Goal: Contribute content: Contribute content

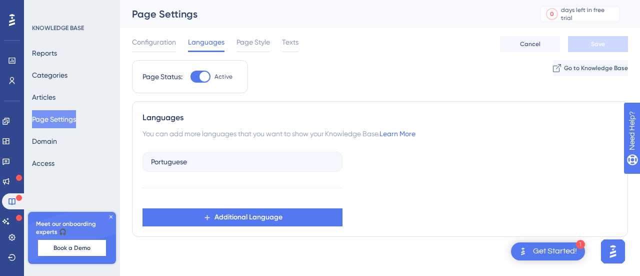
click at [111, 217] on icon at bounding box center [111, 216] width 3 height 3
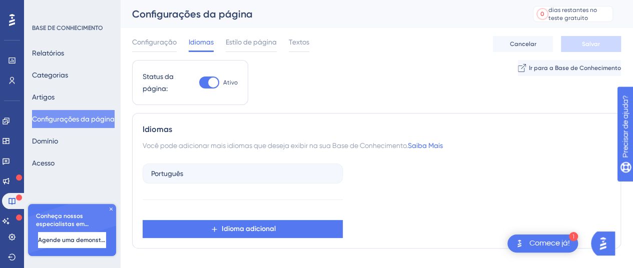
click at [111, 208] on icon at bounding box center [111, 209] width 6 height 6
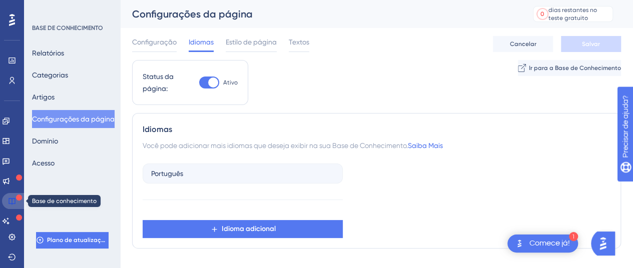
click at [14, 201] on icon at bounding box center [12, 201] width 8 height 8
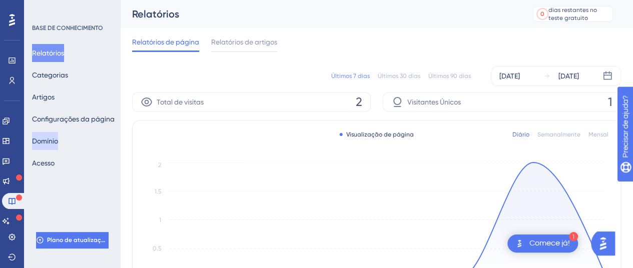
click at [53, 144] on font "Domínio" at bounding box center [45, 141] width 26 height 8
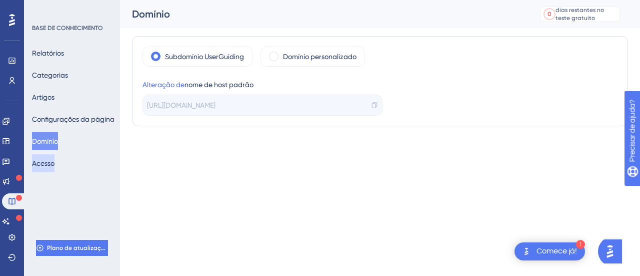
click at [55, 162] on font "Acesso" at bounding box center [43, 163] width 23 height 8
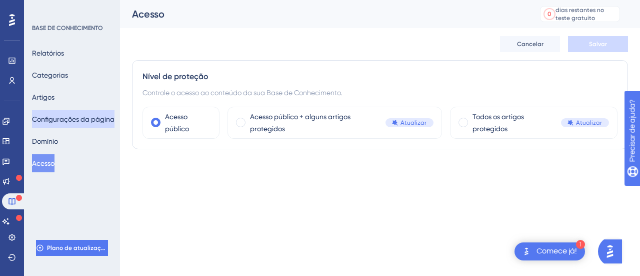
click at [63, 118] on font "Configurações da página" at bounding box center [73, 119] width 83 height 8
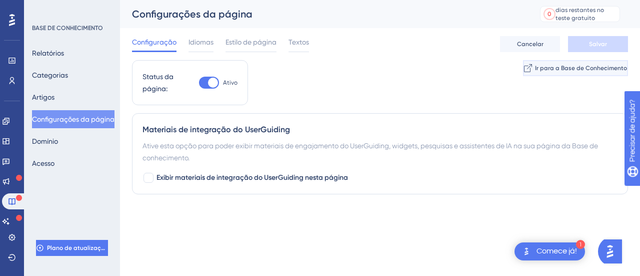
click at [553, 67] on font "Ir para a Base de Conhecimento" at bounding box center [581, 68] width 92 height 7
click at [202, 43] on font "Idiomas" at bounding box center [201, 42] width 25 height 8
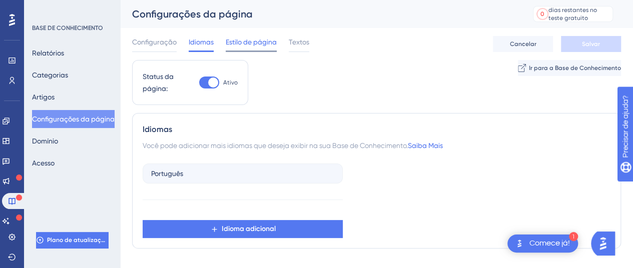
click at [256, 40] on font "Estilo de página" at bounding box center [251, 42] width 51 height 8
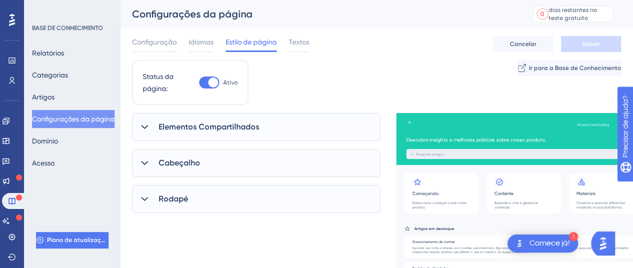
click at [226, 131] on font "Elementos Compartilhados" at bounding box center [209, 127] width 101 height 10
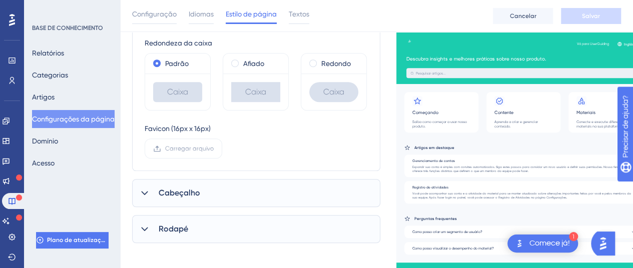
scroll to position [280, 0]
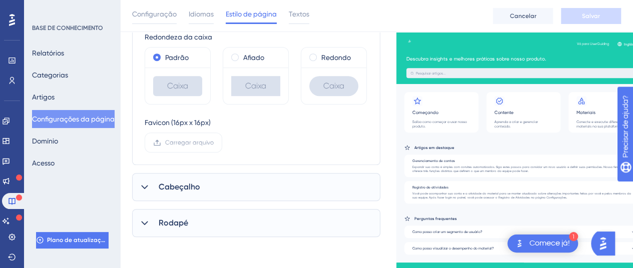
click at [189, 197] on div "Cabeçalho" at bounding box center [256, 187] width 248 height 28
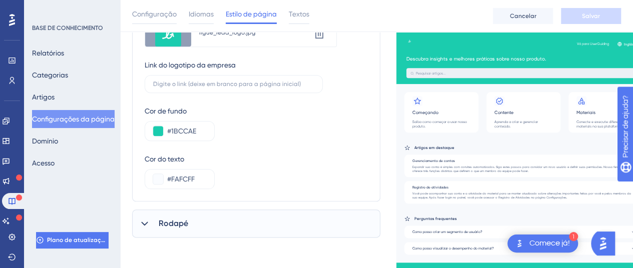
click at [194, 221] on div "Rodapé" at bounding box center [256, 224] width 248 height 28
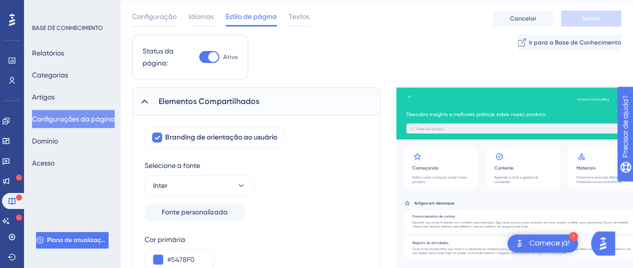
scroll to position [0, 0]
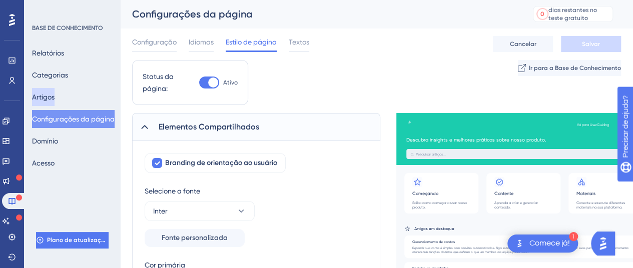
click at [53, 98] on font "Artigos" at bounding box center [43, 97] width 23 height 8
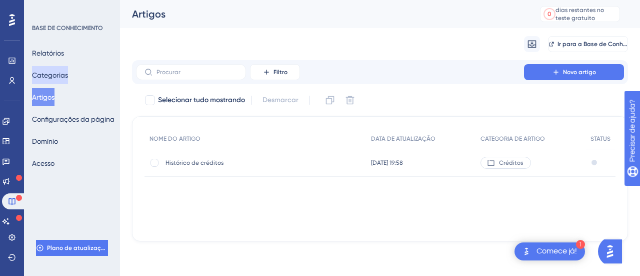
click at [45, 71] on font "Categorias" at bounding box center [50, 75] width 36 height 8
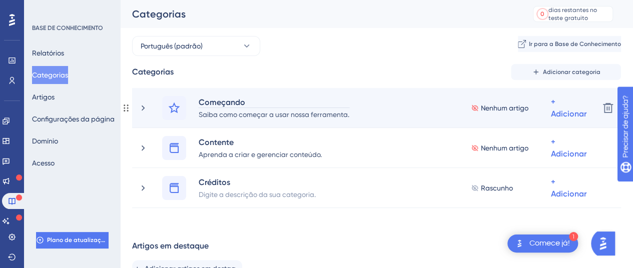
click at [228, 98] on font "Começando" at bounding box center [222, 103] width 47 height 10
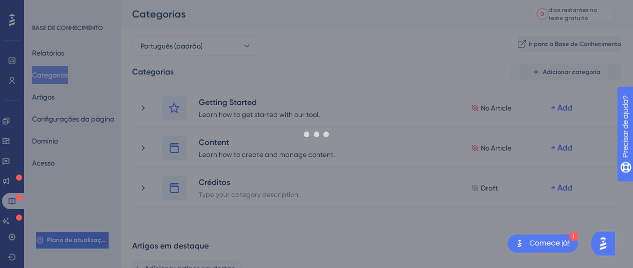
click at [223, 143] on div at bounding box center [316, 134] width 633 height 268
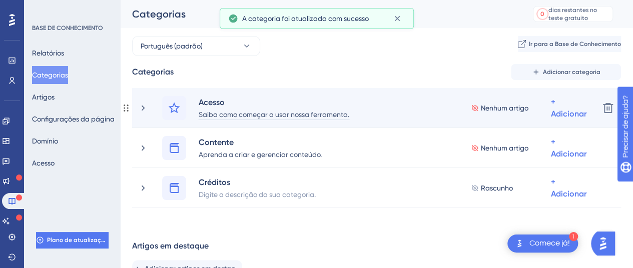
click at [236, 115] on font "Saiba como começar a usar nossa ferramenta." at bounding box center [274, 115] width 151 height 8
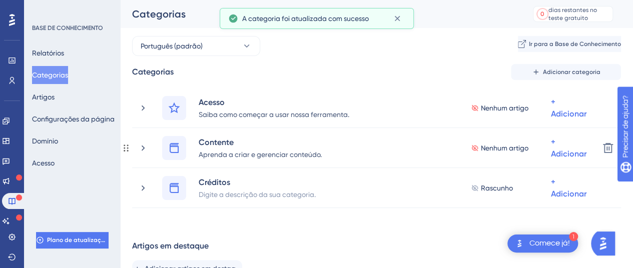
click at [143, 144] on icon at bounding box center [143, 148] width 10 height 10
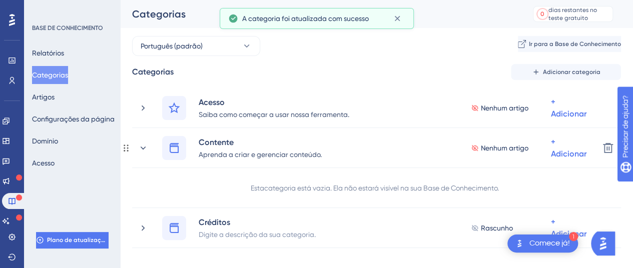
click at [143, 144] on icon at bounding box center [143, 148] width 10 height 10
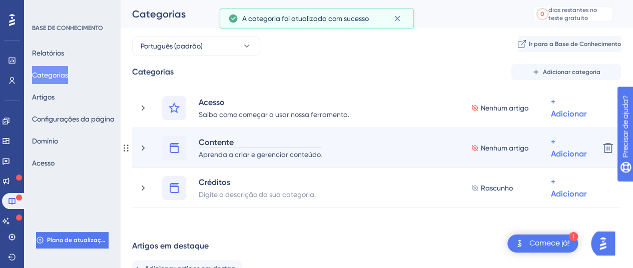
click at [223, 144] on font "Contente" at bounding box center [216, 143] width 35 height 10
click at [224, 144] on font "Contente" at bounding box center [216, 143] width 35 height 10
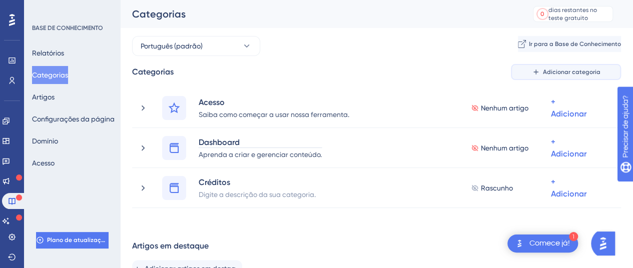
click at [566, 72] on div "Desempenho Usuários Noivado Widgets Opinião Atualizações de produtos Base de co…" at bounding box center [376, 190] width 513 height 380
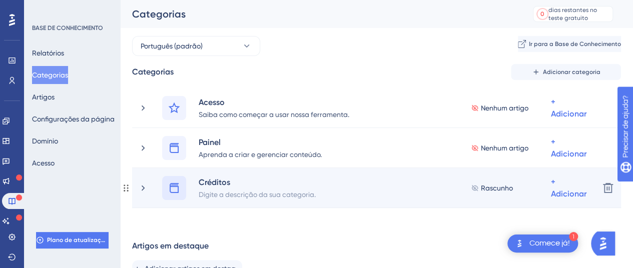
click at [171, 190] on icon at bounding box center [174, 188] width 12 height 12
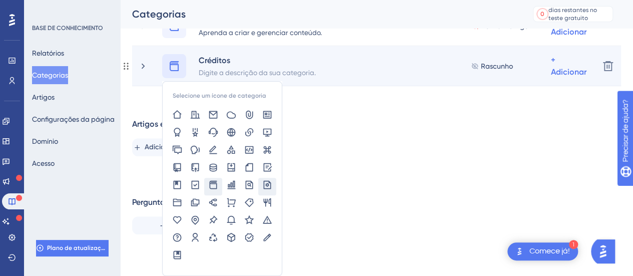
scroll to position [128, 0]
click at [234, 92] on font "Selecione um ícone de categoria" at bounding box center [220, 95] width 94 height 7
click at [213, 162] on icon at bounding box center [213, 167] width 10 height 10
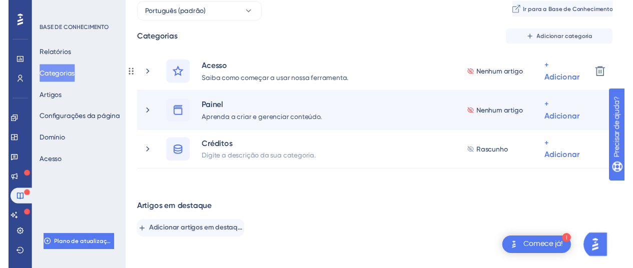
scroll to position [0, 0]
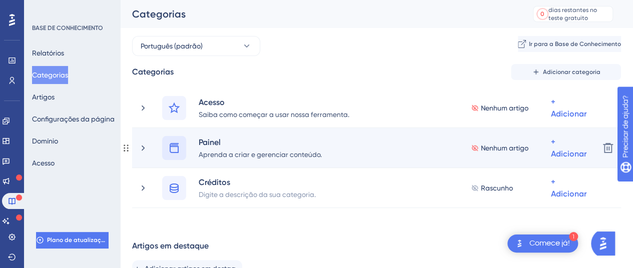
click at [177, 149] on icon at bounding box center [174, 148] width 12 height 12
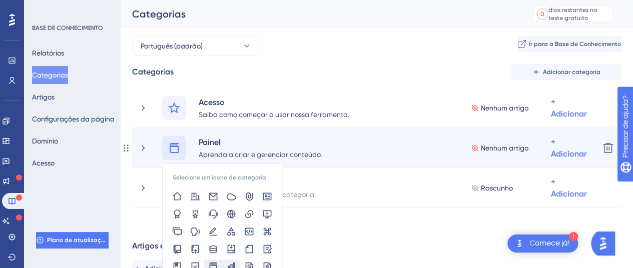
click at [234, 264] on icon at bounding box center [231, 267] width 10 height 10
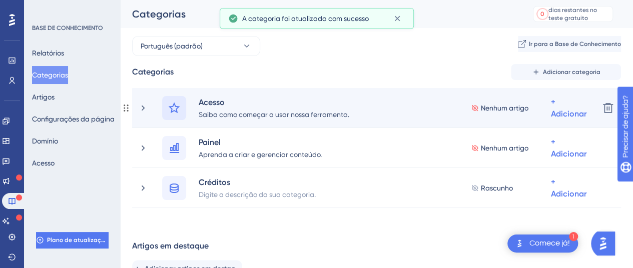
click at [169, 112] on icon at bounding box center [174, 108] width 12 height 12
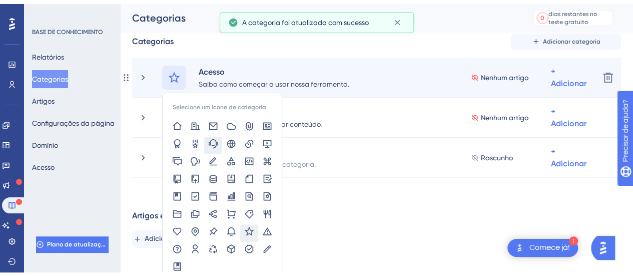
scroll to position [50, 0]
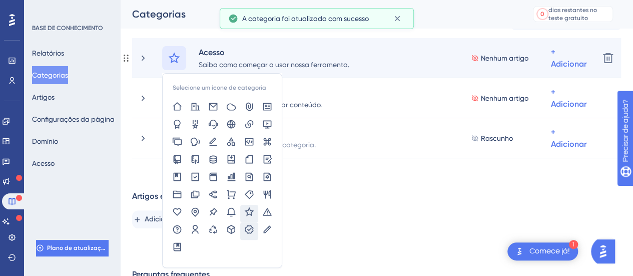
click at [251, 227] on icon at bounding box center [249, 229] width 10 height 10
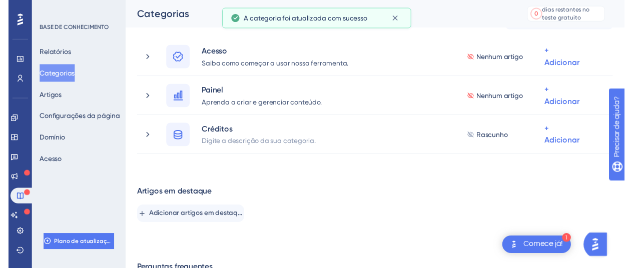
scroll to position [0, 0]
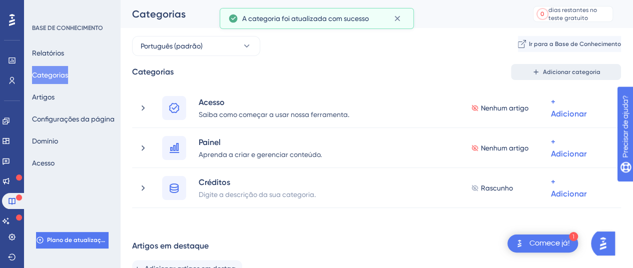
click at [579, 70] on font "Adicionar categoria" at bounding box center [572, 72] width 58 height 7
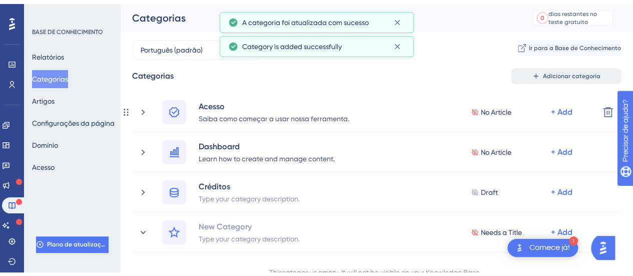
scroll to position [54, 0]
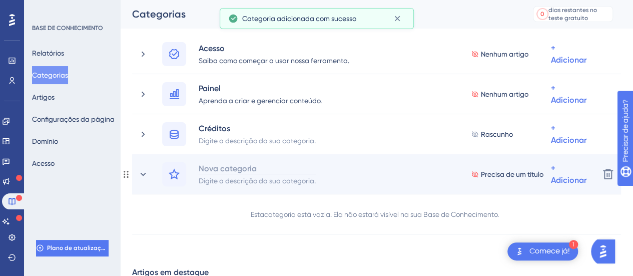
click at [220, 169] on font "Nova categoria" at bounding box center [228, 169] width 58 height 10
click at [175, 176] on icon at bounding box center [174, 174] width 12 height 12
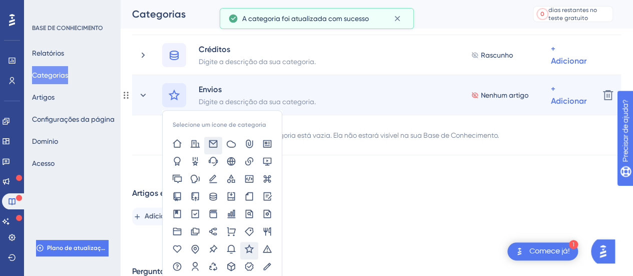
scroll to position [154, 0]
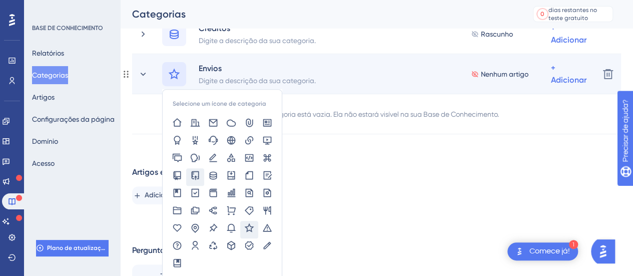
click at [198, 178] on icon at bounding box center [196, 175] width 8 height 9
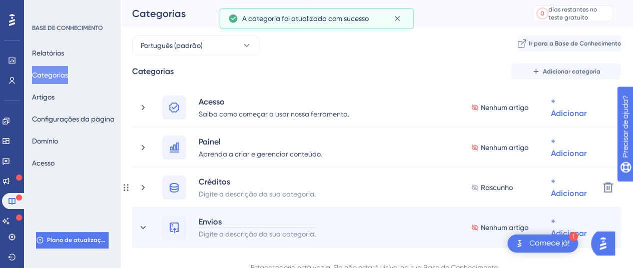
scroll to position [0, 0]
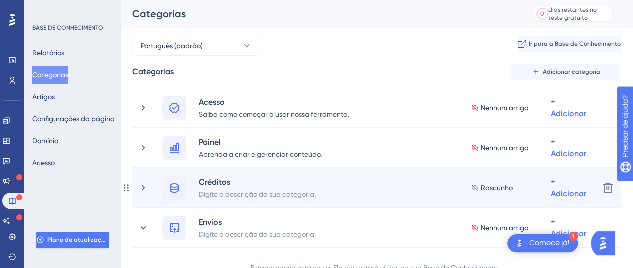
click at [496, 187] on font "Rascunho" at bounding box center [497, 188] width 32 height 8
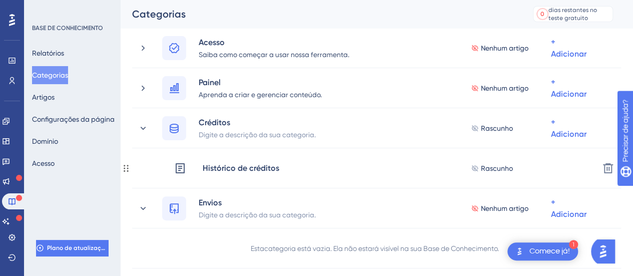
scroll to position [100, 0]
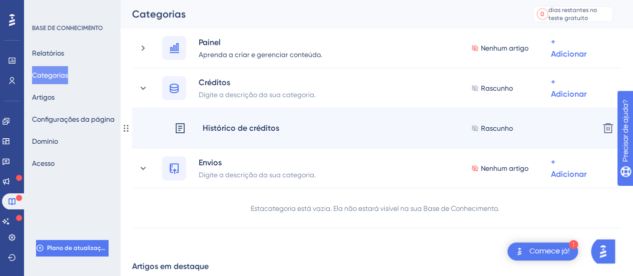
click at [492, 127] on font "Rascunho" at bounding box center [497, 128] width 32 height 8
click at [248, 128] on font "Histórico de créditos" at bounding box center [241, 128] width 77 height 10
click at [240, 126] on font "Histórico de créditos" at bounding box center [241, 128] width 77 height 10
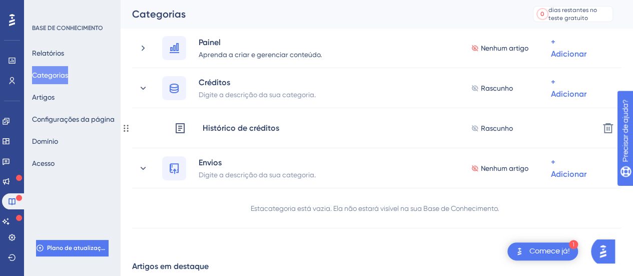
click at [240, 126] on font "Histórico de créditos" at bounding box center [241, 128] width 77 height 10
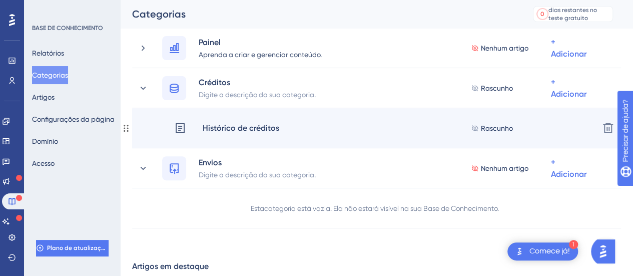
click at [506, 127] on font "Rascunho" at bounding box center [497, 128] width 32 height 8
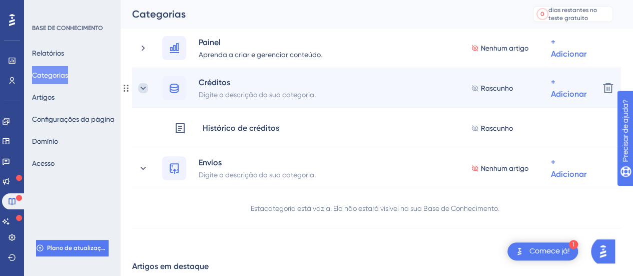
click at [145, 87] on icon at bounding box center [143, 88] width 10 height 10
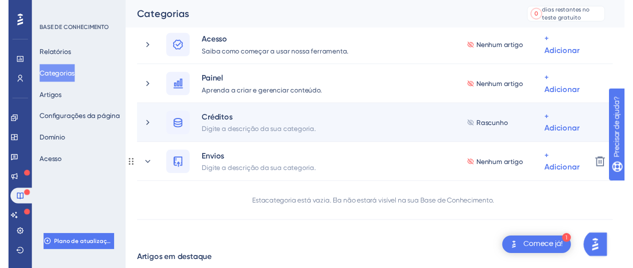
scroll to position [0, 0]
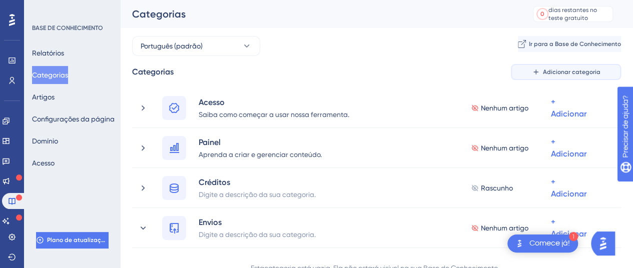
click at [550, 71] on font "Adicionar categoria" at bounding box center [572, 72] width 58 height 7
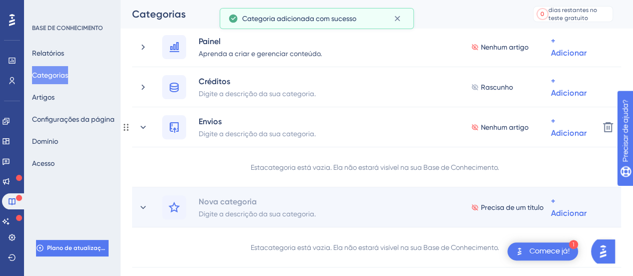
scroll to position [150, 0]
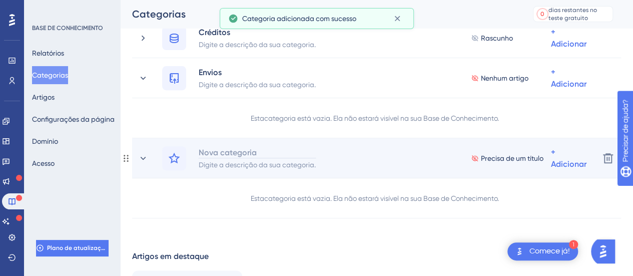
click at [240, 151] on font "Nova categoria" at bounding box center [228, 153] width 58 height 10
click at [174, 159] on icon at bounding box center [174, 158] width 12 height 12
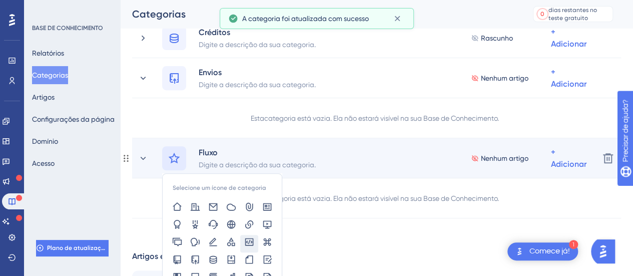
scroll to position [200, 0]
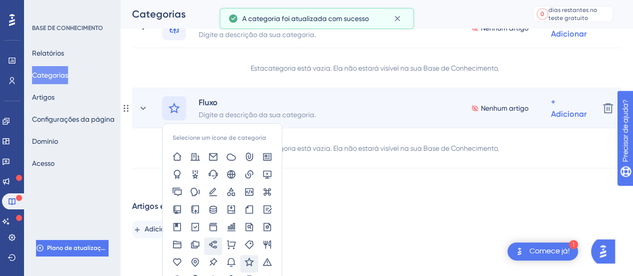
click at [214, 244] on icon at bounding box center [213, 244] width 10 height 10
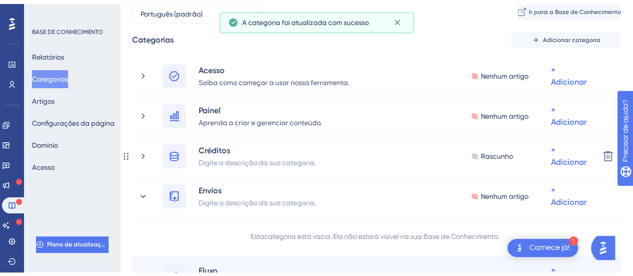
scroll to position [100, 0]
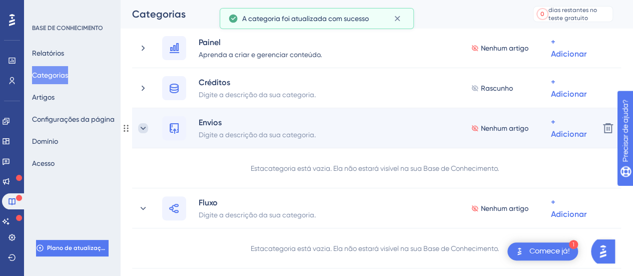
click at [143, 127] on icon at bounding box center [143, 128] width 10 height 10
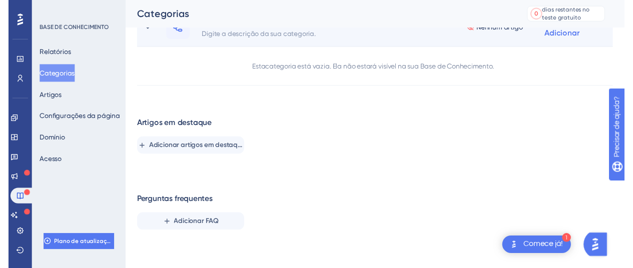
scroll to position [0, 0]
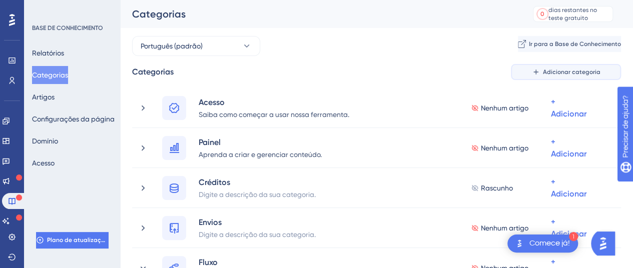
click at [553, 73] on font "Adicionar categoria" at bounding box center [572, 72] width 58 height 7
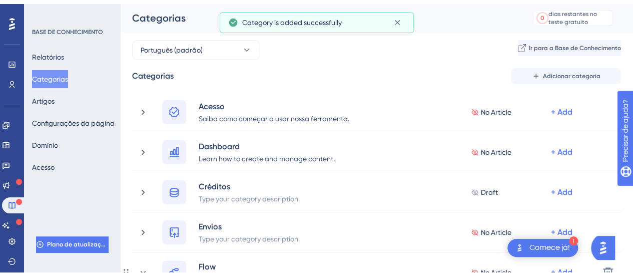
scroll to position [134, 0]
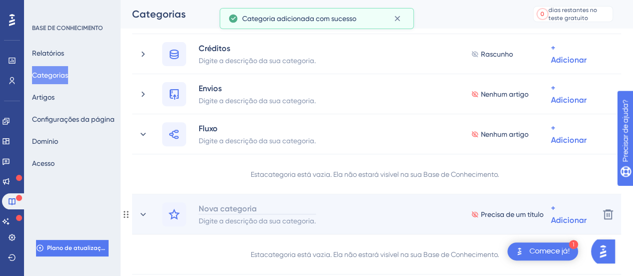
click at [232, 211] on font "Nova categoria" at bounding box center [228, 209] width 58 height 10
click at [144, 216] on icon at bounding box center [143, 214] width 10 height 10
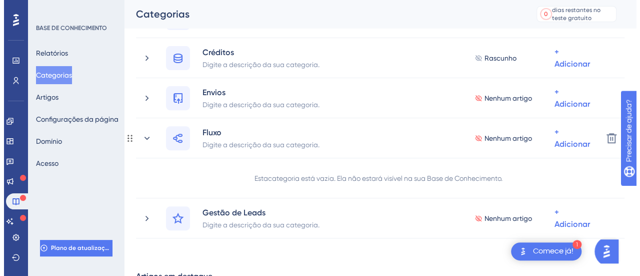
scroll to position [0, 0]
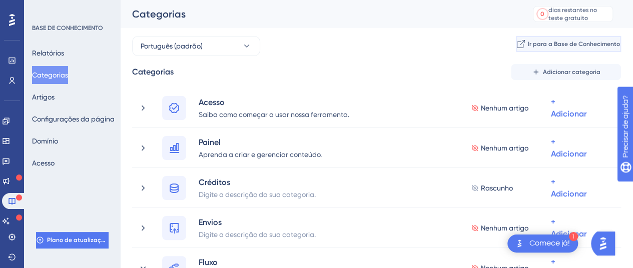
click at [545, 48] on span "Ir para a Base de Conhecimento" at bounding box center [574, 44] width 92 height 8
click at [57, 54] on font "Relatórios" at bounding box center [48, 53] width 32 height 8
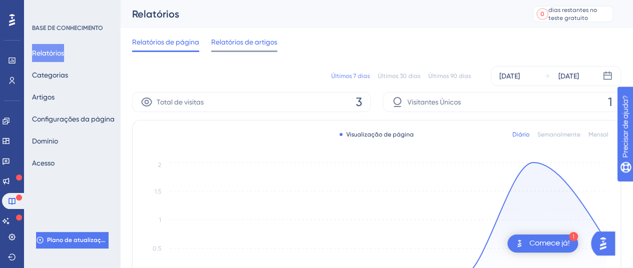
click at [250, 42] on font "Relatórios de artigos" at bounding box center [244, 42] width 66 height 8
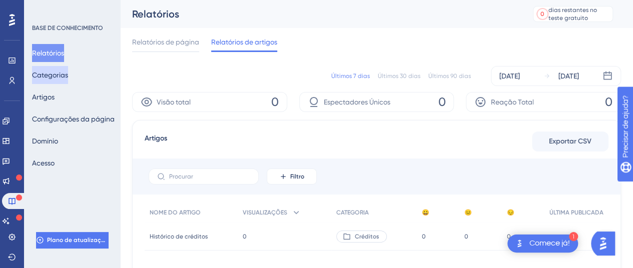
click at [54, 76] on font "Categorias" at bounding box center [50, 75] width 36 height 8
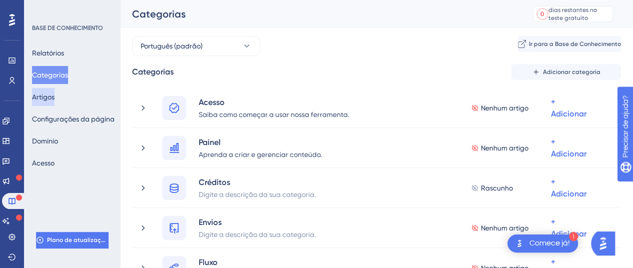
click at [55, 101] on button "Artigos" at bounding box center [43, 97] width 23 height 18
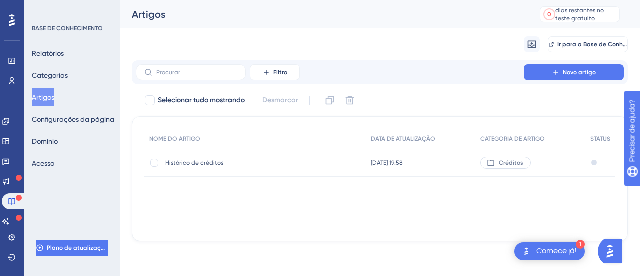
drag, startPoint x: 597, startPoint y: 180, endPoint x: 607, endPoint y: 180, distance: 9.5
click at [605, 180] on div "NOME DO ARTIGO DATA DE ATUALIZAÇÃO CATEGORIA DE ARTIGO STATUS Histórico de créd…" at bounding box center [380, 179] width 471 height 100
click at [595, 163] on div at bounding box center [595, 163] width 6 height 6
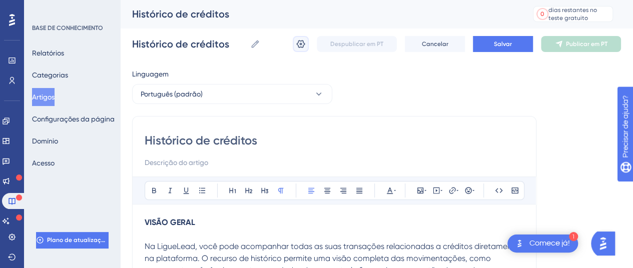
click at [307, 47] on button at bounding box center [301, 44] width 16 height 16
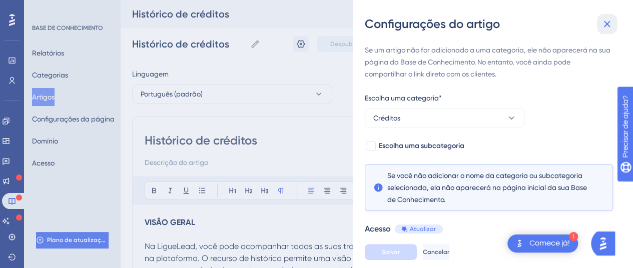
click at [609, 29] on icon at bounding box center [607, 24] width 12 height 12
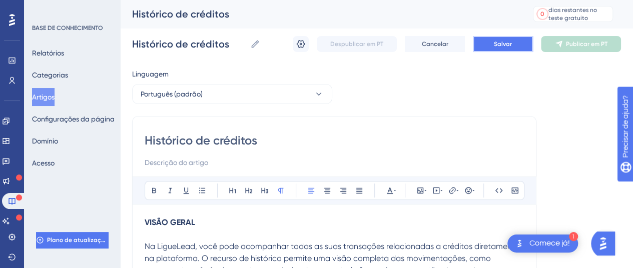
click at [499, 52] on button "Salvar" at bounding box center [503, 44] width 60 height 16
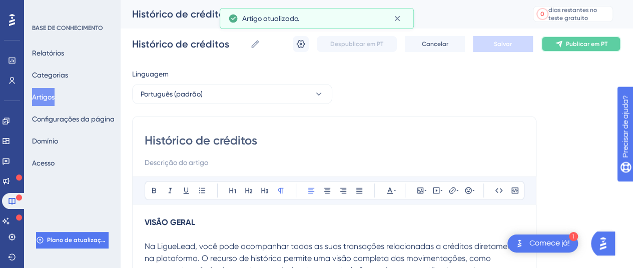
click at [566, 46] on font "Publicar em PT" at bounding box center [587, 44] width 42 height 7
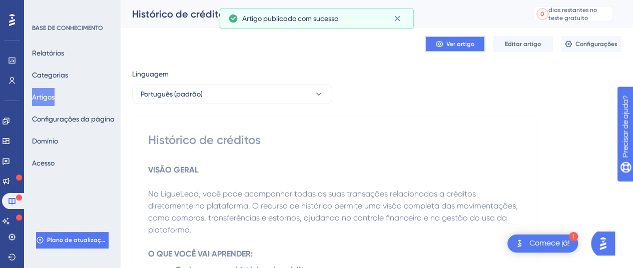
click at [452, 46] on font "Ver artigo" at bounding box center [460, 44] width 28 height 7
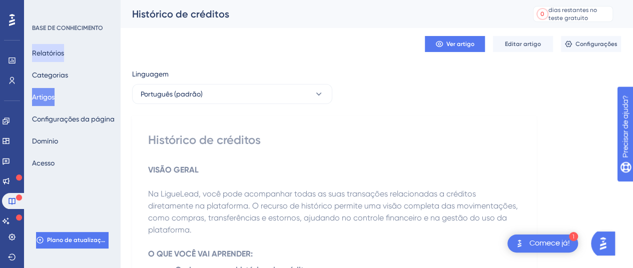
click at [46, 53] on font "Relatórios" at bounding box center [48, 53] width 32 height 8
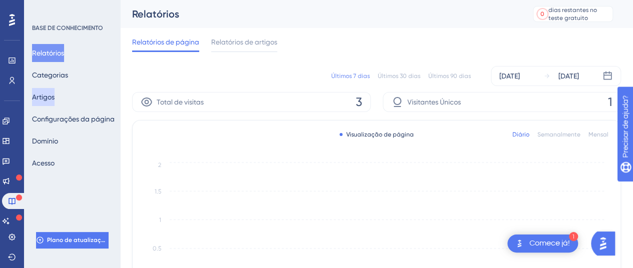
click at [55, 94] on font "Artigos" at bounding box center [43, 97] width 23 height 8
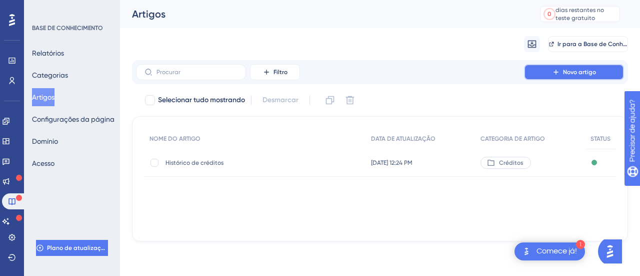
click at [568, 78] on button "Novo artigo" at bounding box center [574, 72] width 100 height 16
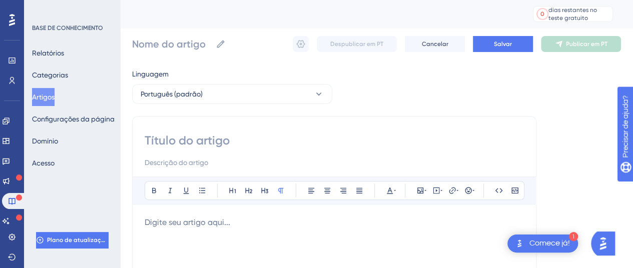
click at [206, 140] on input at bounding box center [334, 141] width 379 height 16
type input "Envios de e"
type input "Envios de e-mail"
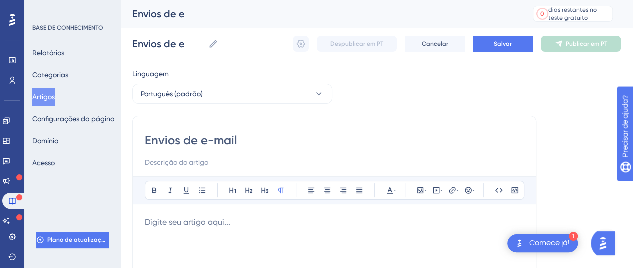
type input "Envios de e-mail"
drag, startPoint x: 245, startPoint y: 142, endPoint x: 128, endPoint y: 139, distance: 117.6
type input "E-mails"
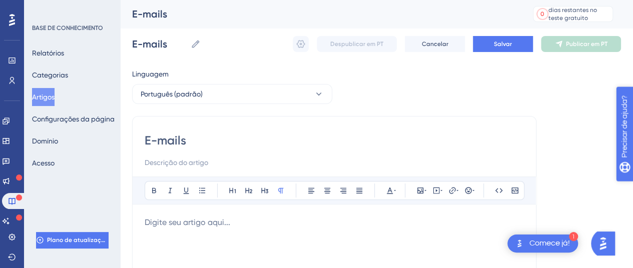
type input "E-mails"
click at [187, 225] on p at bounding box center [334, 223] width 379 height 12
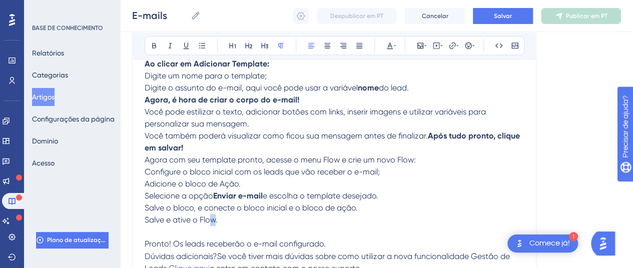
click at [214, 220] on span "Salve e ative o Flow." at bounding box center [181, 220] width 73 height 10
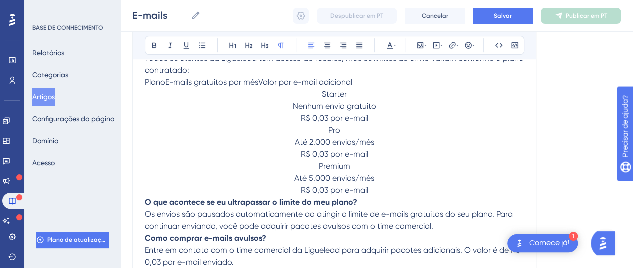
scroll to position [192, 0]
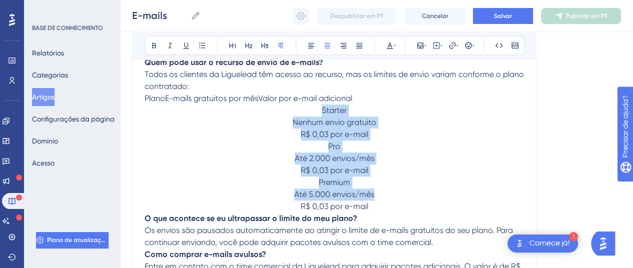
drag, startPoint x: 318, startPoint y: 111, endPoint x: 391, endPoint y: 205, distance: 119.1
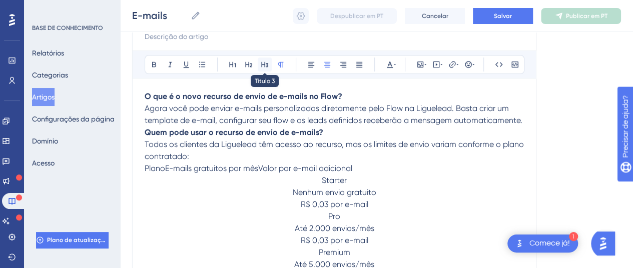
scroll to position [150, 0]
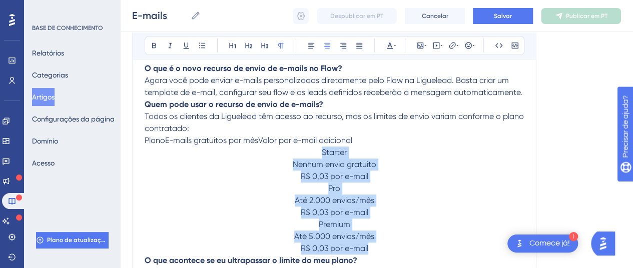
click at [345, 156] on span "Starter" at bounding box center [334, 153] width 25 height 10
click at [319, 151] on p "Starter" at bounding box center [334, 153] width 379 height 12
drag, startPoint x: 321, startPoint y: 152, endPoint x: 390, endPoint y: 250, distance: 119.8
click at [197, 202] on p "Até 2.000 envios/mês" at bounding box center [334, 201] width 379 height 12
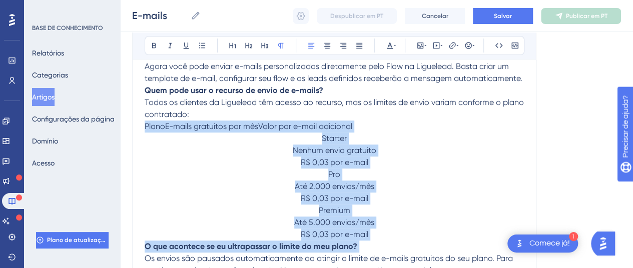
scroll to position [167, 0]
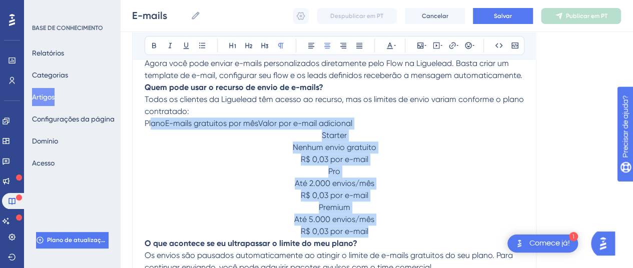
drag, startPoint x: 144, startPoint y: 137, endPoint x: 379, endPoint y: 234, distance: 253.8
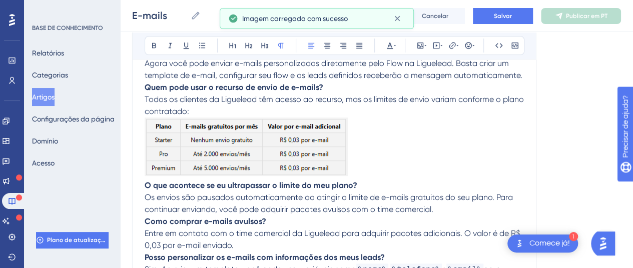
click at [224, 150] on img at bounding box center [246, 147] width 203 height 59
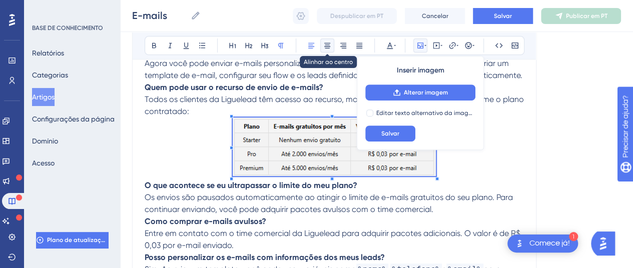
click at [329, 43] on icon at bounding box center [327, 46] width 6 height 6
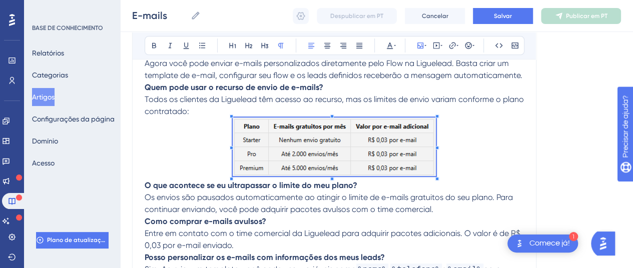
click at [315, 203] on p "O que acontece se eu ultrapassar o limite do meu plano? Os envios são pausados …" at bounding box center [334, 198] width 379 height 36
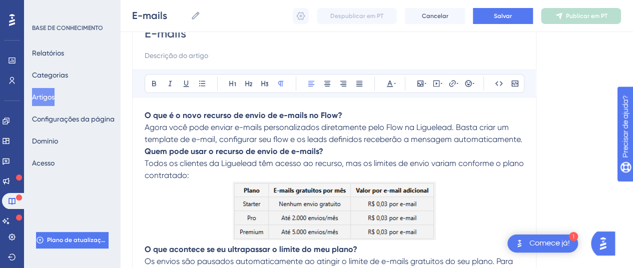
scroll to position [105, 0]
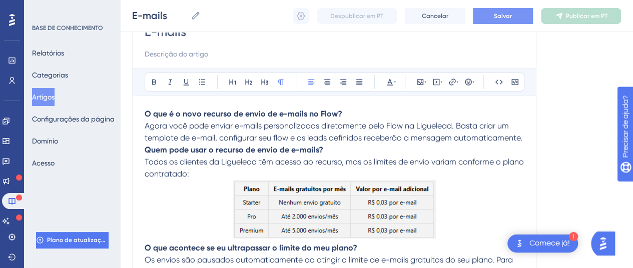
click at [523, 8] on button "Salvar" at bounding box center [503, 16] width 60 height 16
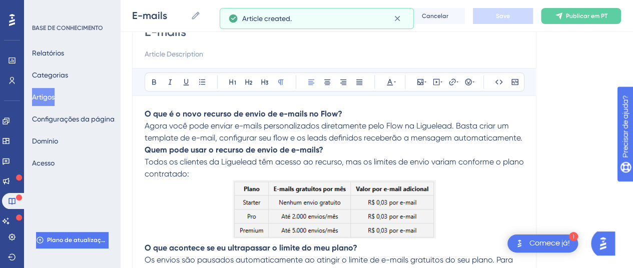
scroll to position [580, 0]
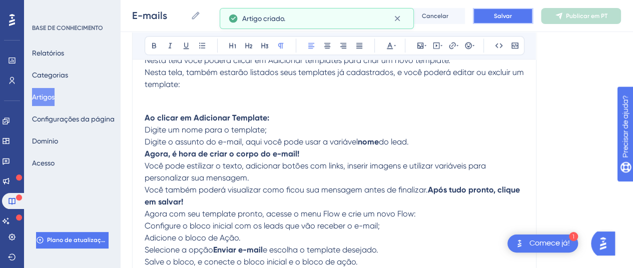
click at [512, 14] on button "Salvar" at bounding box center [503, 16] width 60 height 16
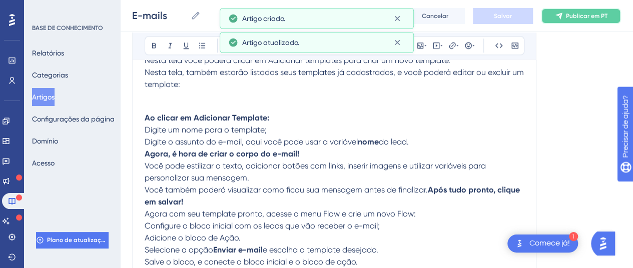
click at [567, 19] on font "Publicar em PT" at bounding box center [587, 16] width 42 height 7
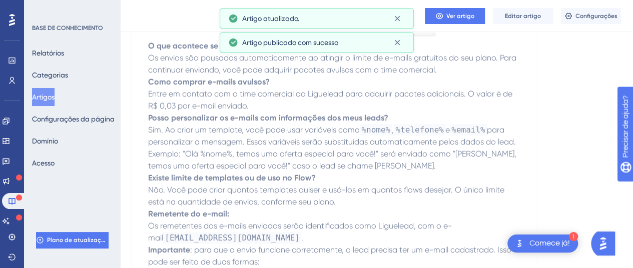
scroll to position [0, 0]
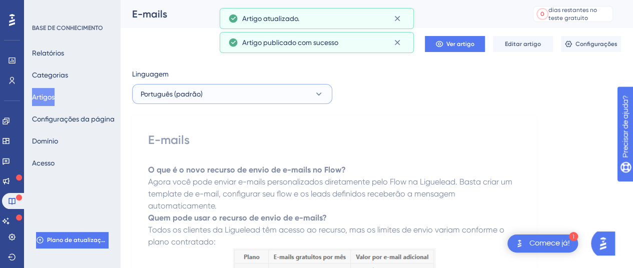
click at [223, 95] on button "Português (padrão)" at bounding box center [232, 94] width 200 height 20
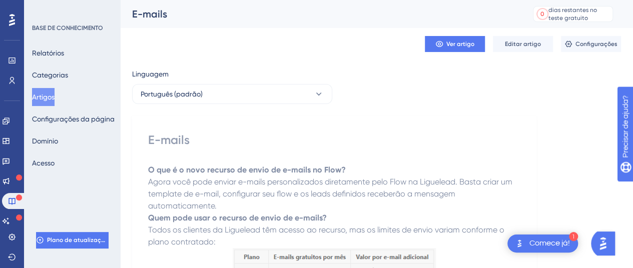
click at [55, 101] on font "Artigos" at bounding box center [43, 97] width 23 height 8
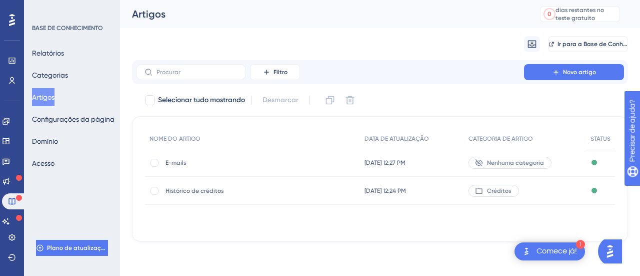
click at [512, 164] on font "Nenhuma categoria" at bounding box center [515, 162] width 57 height 7
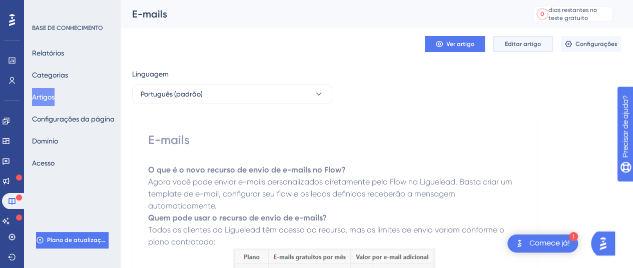
click at [523, 49] on button "Editar artigo" at bounding box center [523, 44] width 60 height 16
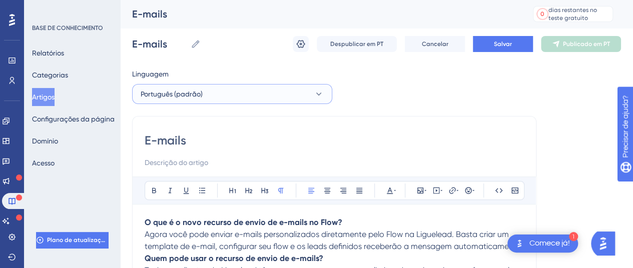
click at [309, 94] on button "Português (padrão)" at bounding box center [232, 94] width 200 height 20
click at [309, 93] on button "Português (padrão)" at bounding box center [232, 94] width 200 height 20
click at [55, 97] on font "Artigos" at bounding box center [43, 97] width 23 height 8
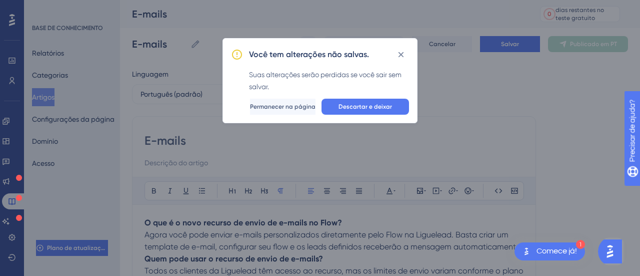
click at [404, 53] on icon at bounding box center [401, 55] width 10 height 10
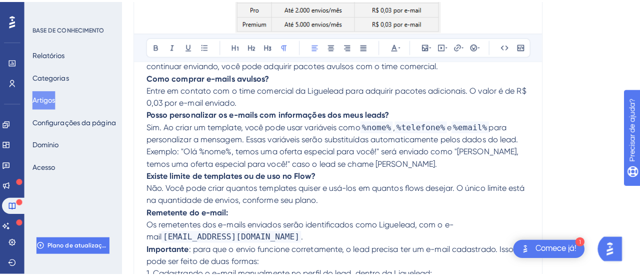
scroll to position [350, 0]
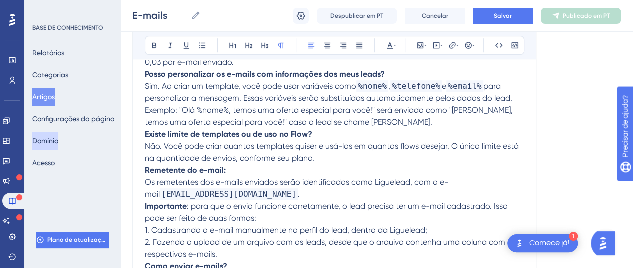
click at [56, 139] on font "Domínio" at bounding box center [45, 141] width 26 height 8
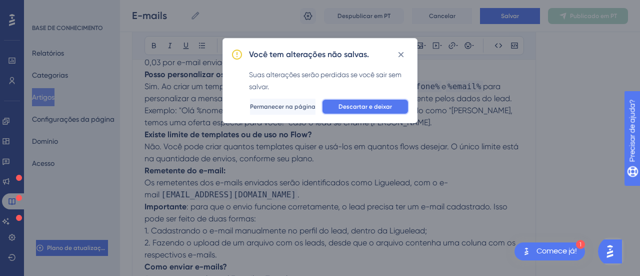
click at [374, 102] on button "Descartar e deixar" at bounding box center [366, 107] width 88 height 16
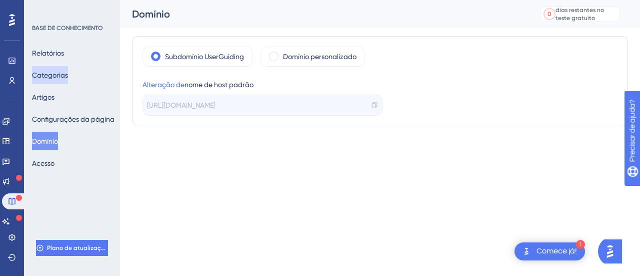
click at [56, 70] on font "Categorias" at bounding box center [50, 75] width 36 height 12
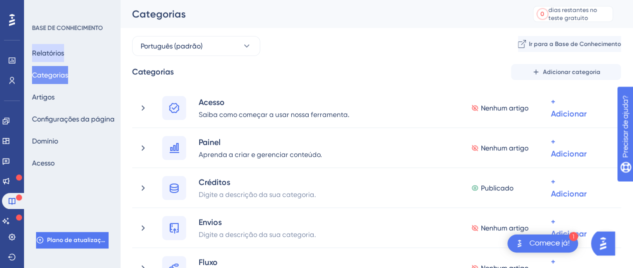
click at [52, 54] on font "Relatórios" at bounding box center [48, 53] width 32 height 8
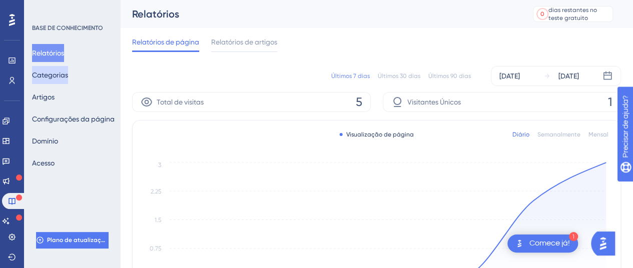
click at [66, 75] on font "Categorias" at bounding box center [50, 75] width 36 height 8
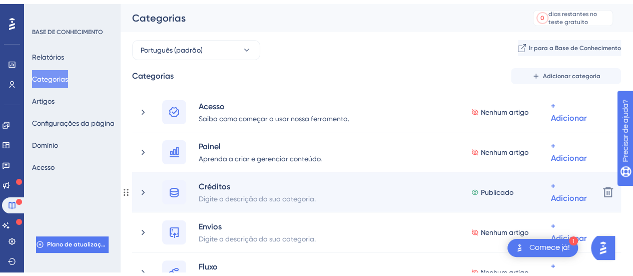
scroll to position [150, 0]
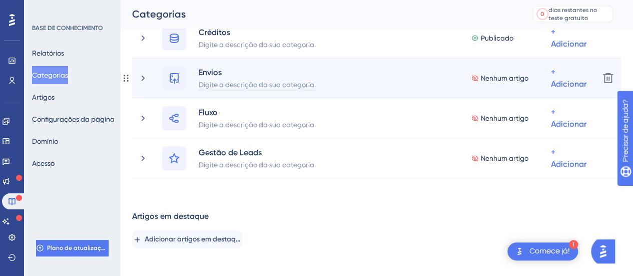
click at [217, 78] on div "Envios" at bounding box center [257, 72] width 118 height 12
click at [539, 128] on font "Adicionar artigos" at bounding box center [528, 131] width 55 height 8
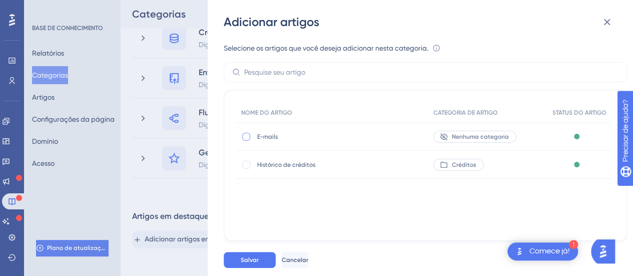
click at [245, 136] on div at bounding box center [246, 137] width 8 height 8
checkbox input "true"
click at [264, 261] on button "Salvar" at bounding box center [250, 260] width 52 height 16
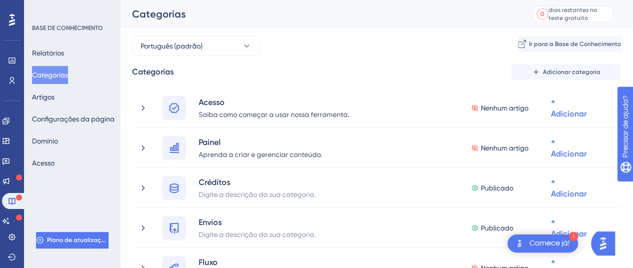
scroll to position [1, 0]
drag, startPoint x: 534, startPoint y: 46, endPoint x: 313, endPoint y: 49, distance: 221.2
click at [313, 49] on div "Português (padrão) Ir para a Base de Conhecimento" at bounding box center [376, 45] width 489 height 20
click at [529, 40] on font "Ir para a Base de Conhecimento" at bounding box center [575, 43] width 92 height 7
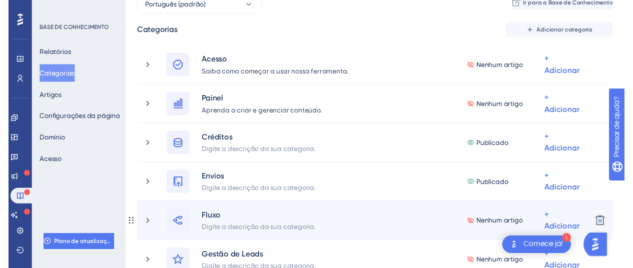
scroll to position [0, 0]
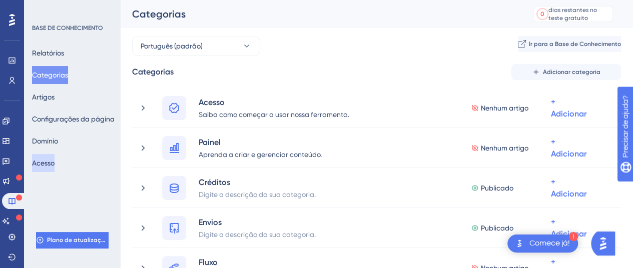
click at [50, 161] on font "Acesso" at bounding box center [43, 163] width 23 height 8
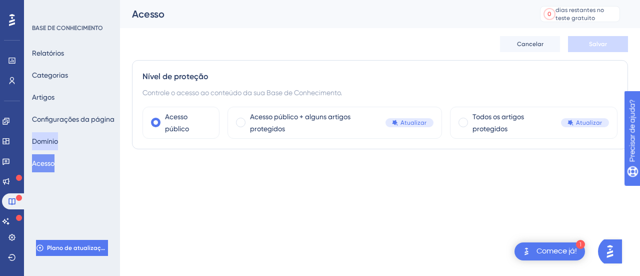
click at [46, 138] on font "Domínio" at bounding box center [45, 141] width 26 height 8
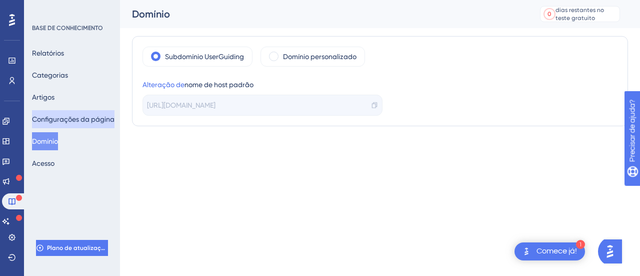
click at [62, 118] on font "Configurações da página" at bounding box center [73, 119] width 83 height 8
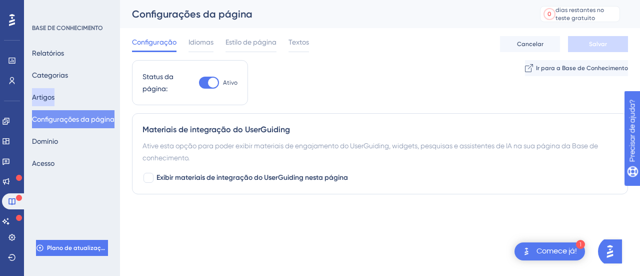
click at [55, 92] on font "Artigos" at bounding box center [43, 97] width 23 height 12
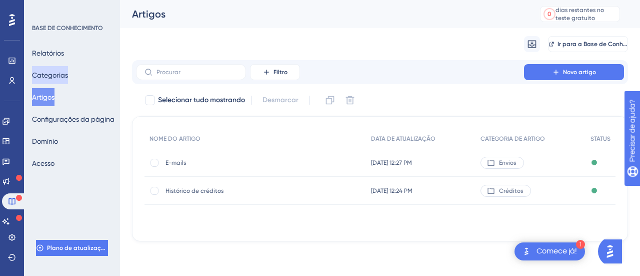
click at [63, 70] on font "Categorias" at bounding box center [50, 75] width 36 height 12
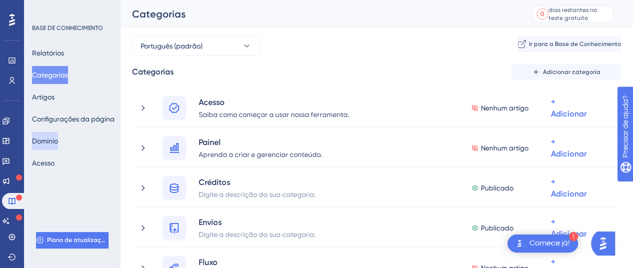
click at [54, 139] on font "Domínio" at bounding box center [45, 141] width 26 height 8
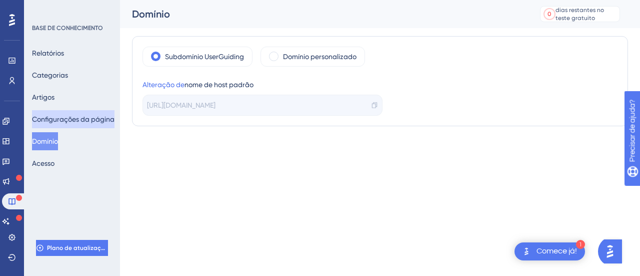
click at [60, 126] on button "Configurações da página" at bounding box center [73, 119] width 83 height 18
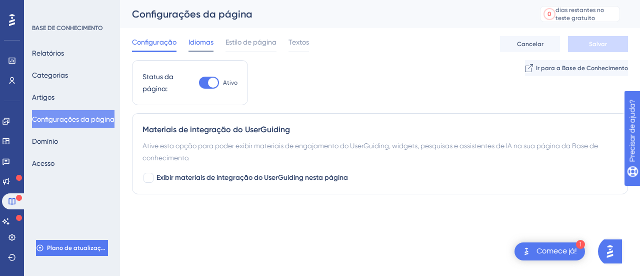
click at [199, 40] on font "Idiomas" at bounding box center [201, 42] width 25 height 8
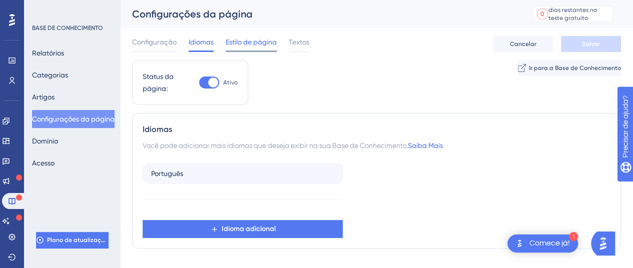
click at [272, 41] on font "Estilo de página" at bounding box center [251, 42] width 51 height 8
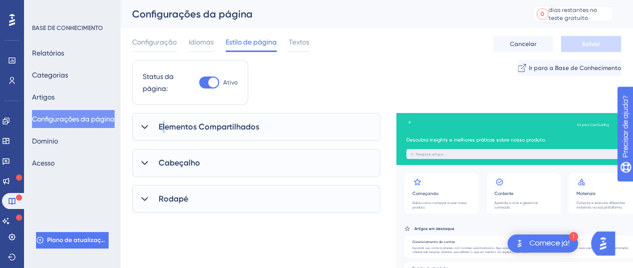
click at [164, 125] on font "Elementos Compartilhados" at bounding box center [209, 127] width 101 height 10
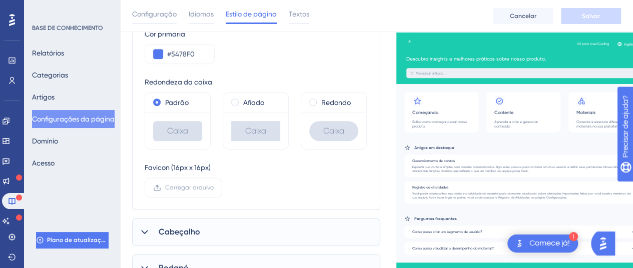
scroll to position [280, 0]
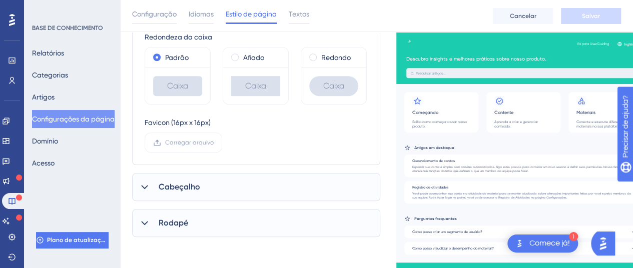
click at [191, 186] on font "Cabeçalho" at bounding box center [180, 187] width 42 height 10
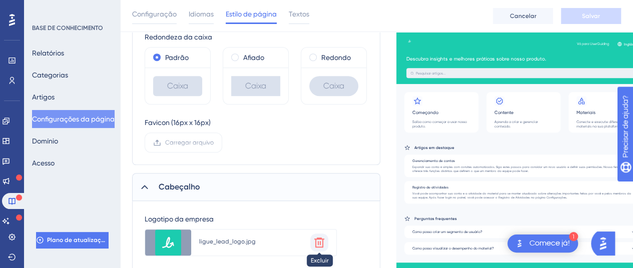
click at [316, 241] on icon at bounding box center [319, 243] width 12 height 12
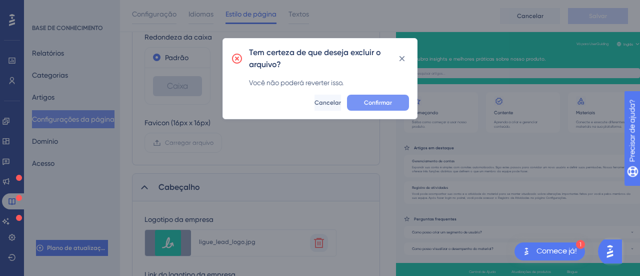
click at [368, 104] on font "Confirmar" at bounding box center [378, 102] width 28 height 7
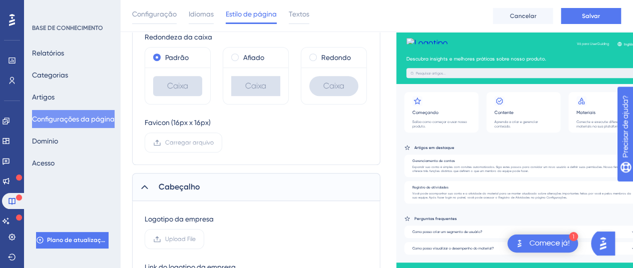
scroll to position [330, 0]
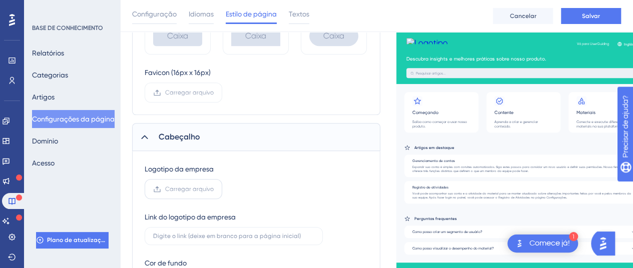
click at [191, 189] on font "Carregar arquivo" at bounding box center [189, 189] width 49 height 7
click at [214, 189] on input "Carregar arquivo" at bounding box center [214, 189] width 0 height 0
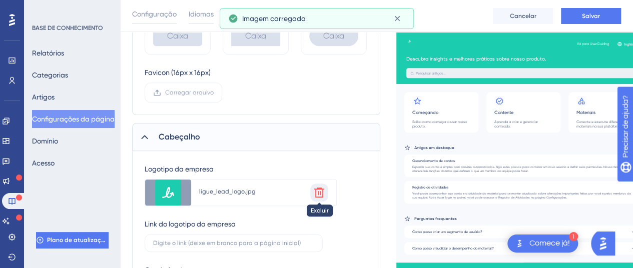
click at [323, 194] on icon at bounding box center [319, 193] width 12 height 12
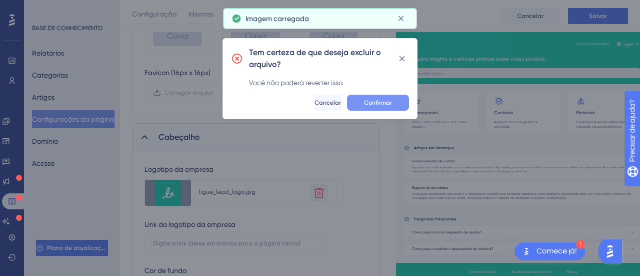
click at [373, 104] on font "Confirmar" at bounding box center [378, 102] width 28 height 7
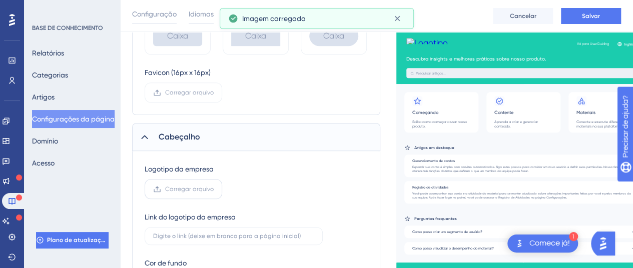
click at [171, 186] on font "Carregar arquivo" at bounding box center [189, 189] width 49 height 7
click at [214, 189] on input "Carregar arquivo" at bounding box center [214, 189] width 0 height 0
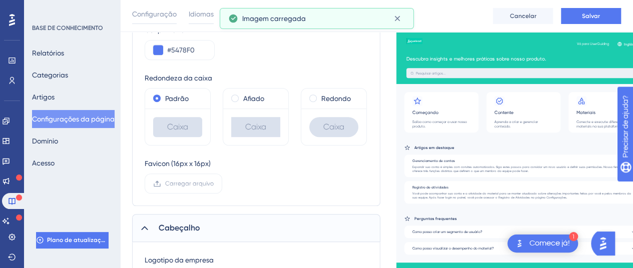
scroll to position [0, 0]
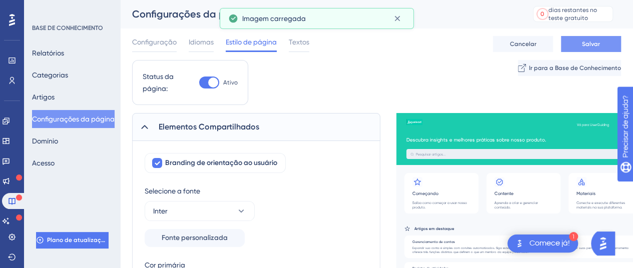
click at [596, 39] on button "Salvar" at bounding box center [591, 44] width 60 height 16
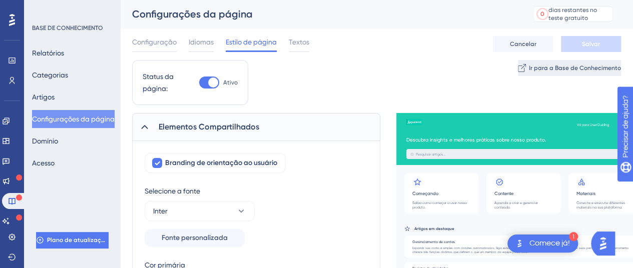
click at [580, 68] on font "Ir para a Base de Conhecimento" at bounding box center [575, 68] width 92 height 7
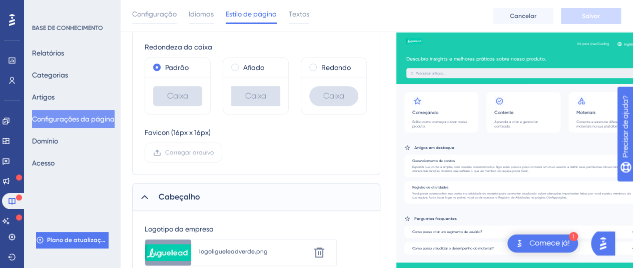
scroll to position [350, 0]
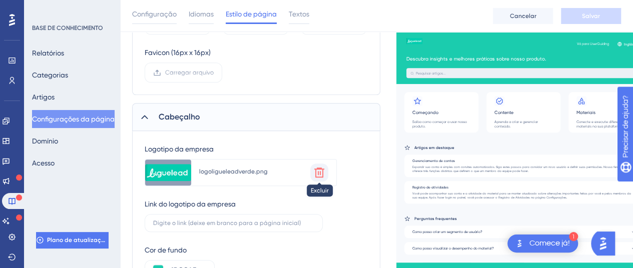
click at [323, 168] on icon at bounding box center [319, 173] width 10 height 10
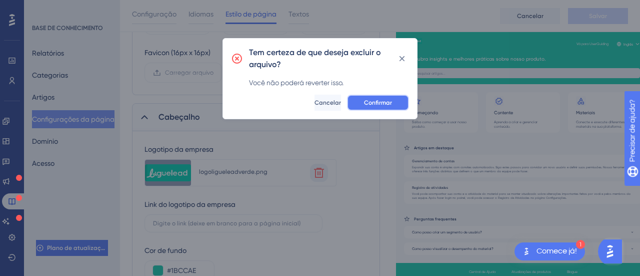
click at [364, 100] on button "Confirmar" at bounding box center [378, 103] width 62 height 16
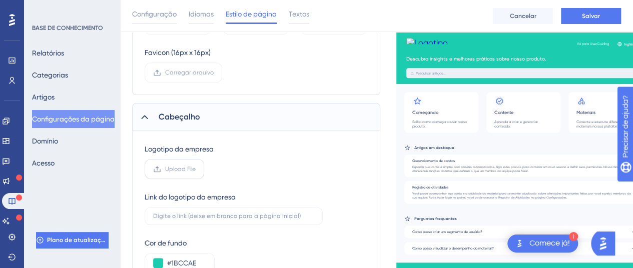
click at [196, 169] on input "Upload File" at bounding box center [196, 169] width 0 height 0
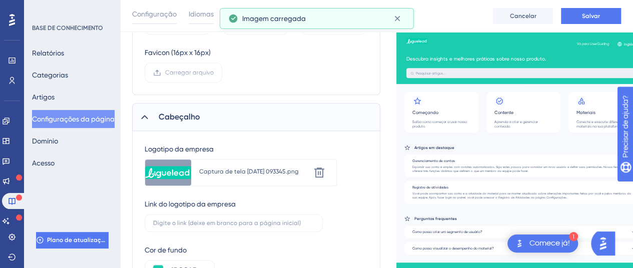
scroll to position [489, 0]
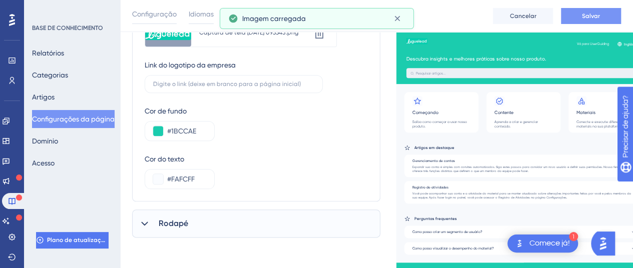
click at [599, 15] on button "Salvar" at bounding box center [591, 16] width 60 height 16
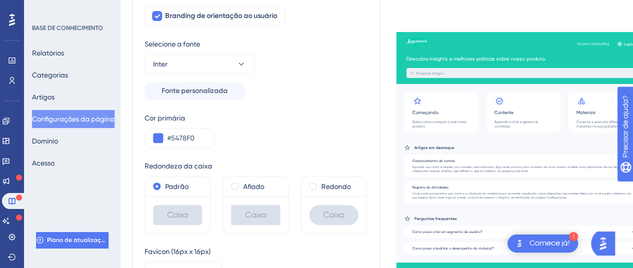
scroll to position [200, 0]
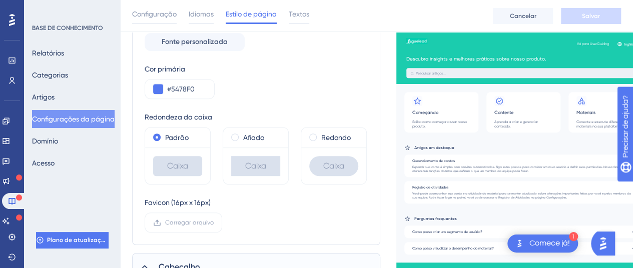
drag, startPoint x: 444, startPoint y: 139, endPoint x: 431, endPoint y: 151, distance: 17.3
click at [431, 151] on div "Vá para UserGuiding Inglês Descubra insights e melhores práticas sobre nosso pr…" at bounding box center [523, 132] width 254 height 200
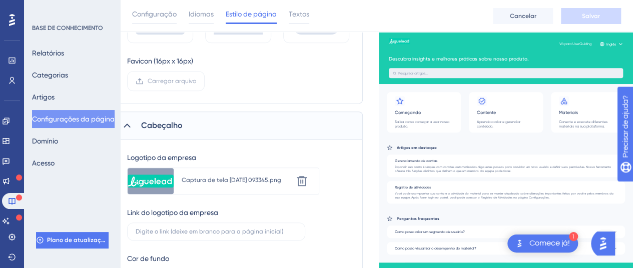
scroll to position [250, 18]
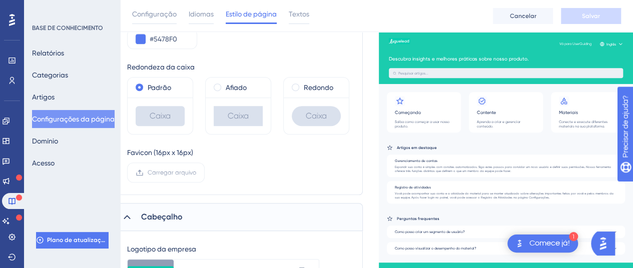
drag, startPoint x: 417, startPoint y: 91, endPoint x: 409, endPoint y: 101, distance: 12.8
click at [409, 101] on div "Vá para UserGuiding Inglês Descubra insights e melhores práticas sobre nosso pr…" at bounding box center [506, 132] width 254 height 200
click at [72, 140] on div "Relatórios Categorias Artigos Configurações da página Domínio Acesso" at bounding box center [72, 108] width 81 height 128
click at [50, 146] on font "Domínio" at bounding box center [45, 141] width 26 height 12
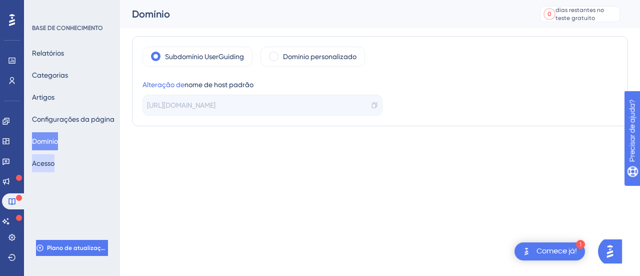
click at [55, 164] on font "Acesso" at bounding box center [43, 163] width 23 height 8
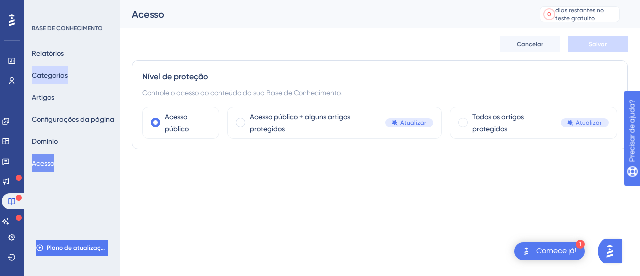
click at [62, 70] on font "Categorias" at bounding box center [50, 75] width 36 height 12
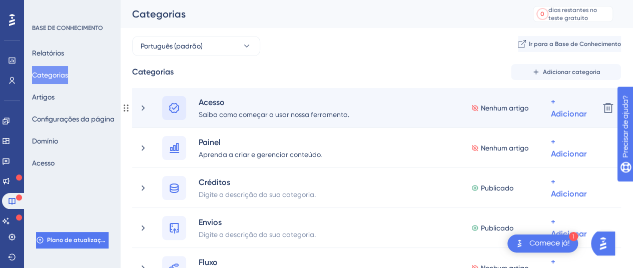
click at [174, 109] on icon at bounding box center [174, 108] width 10 height 10
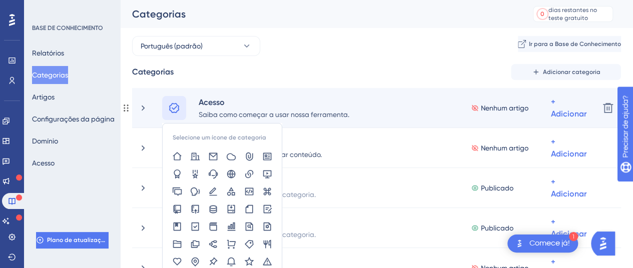
click at [174, 109] on icon at bounding box center [174, 108] width 10 height 10
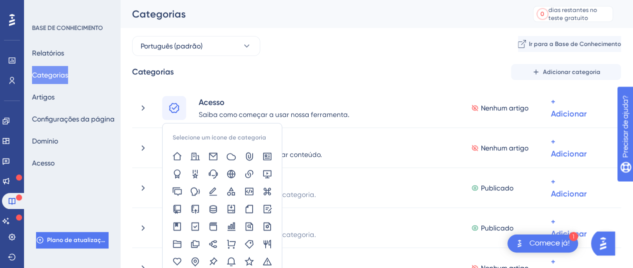
click at [391, 60] on div "Português (padrão) Ir para a Base de Conhecimento Categorias Adicionar categori…" at bounding box center [376, 260] width 489 height 448
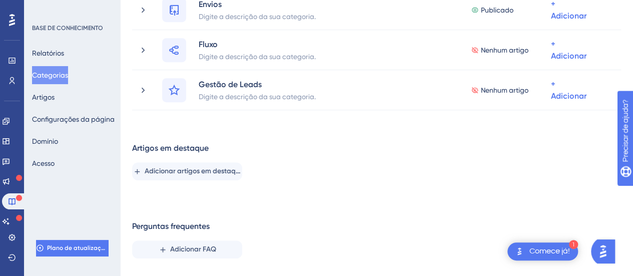
scroll to position [240, 0]
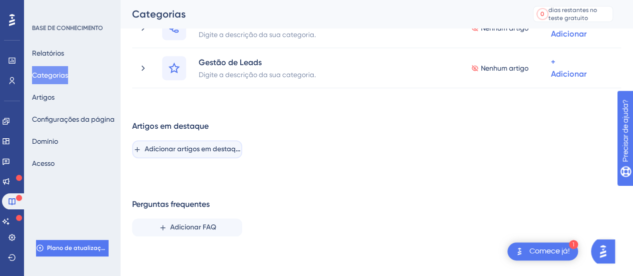
click at [223, 153] on font "Adicionar artigos em destaque" at bounding box center [194, 149] width 99 height 9
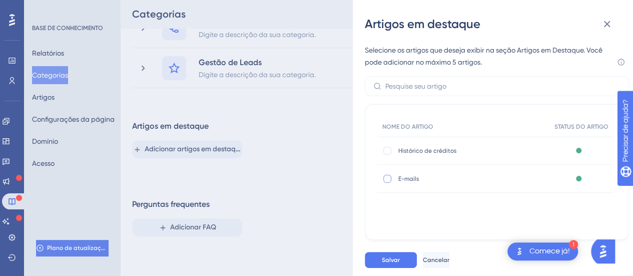
click at [388, 177] on div at bounding box center [387, 179] width 8 height 8
checkbox input "true"
click at [409, 255] on button "Salvar" at bounding box center [391, 260] width 52 height 16
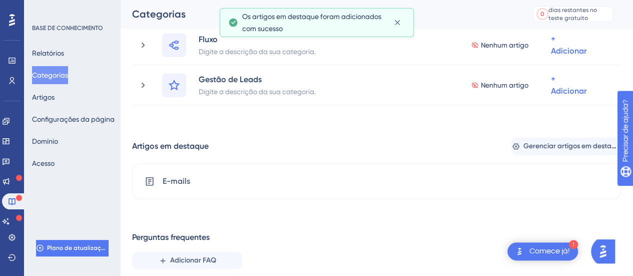
scroll to position [256, 0]
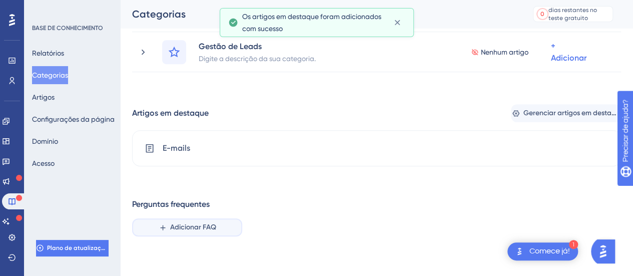
click at [205, 226] on font "Adicionar FAQ" at bounding box center [193, 227] width 46 height 9
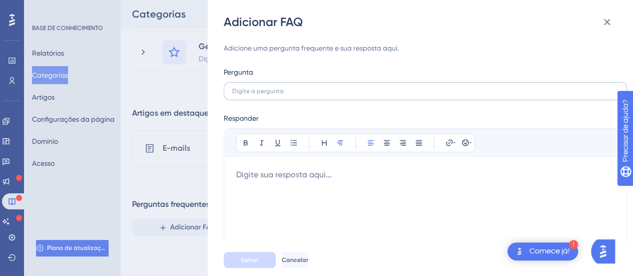
click at [286, 100] on label at bounding box center [425, 91] width 403 height 18
click at [286, 95] on input "text" at bounding box center [425, 91] width 386 height 7
click at [282, 91] on input "text" at bounding box center [425, 91] width 386 height 7
click at [318, 93] on input "Qual configuração deve ter a minha lista de" at bounding box center [425, 91] width 386 height 7
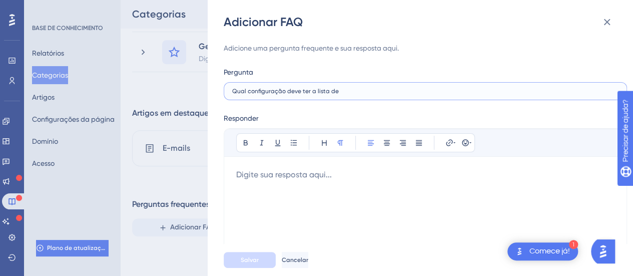
drag, startPoint x: 328, startPoint y: 92, endPoint x: 356, endPoint y: 97, distance: 29.0
click at [356, 97] on label "Qual configuração deve ter a lista de" at bounding box center [425, 91] width 403 height 18
click at [344, 90] on input "Qual configuração deve ter a lista de" at bounding box center [425, 91] width 386 height 7
type input "Qual configuração deve ter a lista dos meus contatos?"
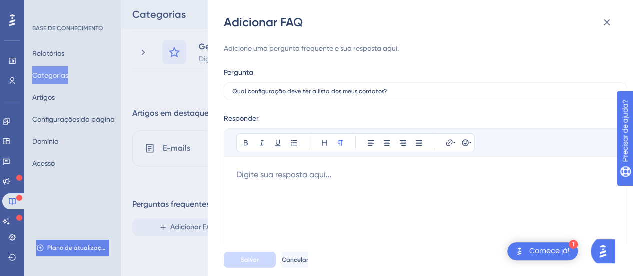
click at [342, 178] on div at bounding box center [425, 226] width 378 height 115
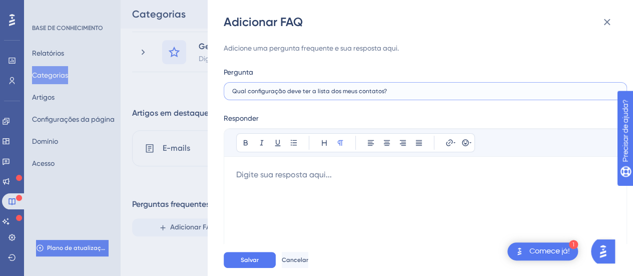
click at [370, 91] on input "Qual configuração deve ter a lista dos meus contatos?" at bounding box center [425, 91] width 386 height 7
click at [418, 90] on input "Qual configuração deve ter a lista dos meus contatos?" at bounding box center [425, 91] width 386 height 7
click at [282, 188] on div at bounding box center [425, 226] width 378 height 115
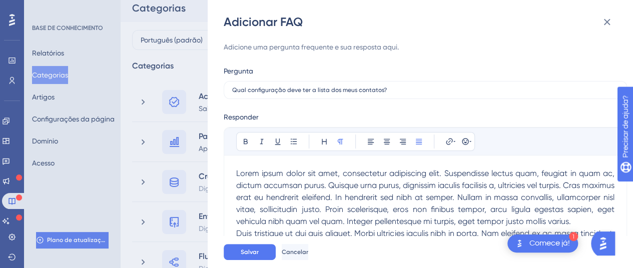
scroll to position [127, 0]
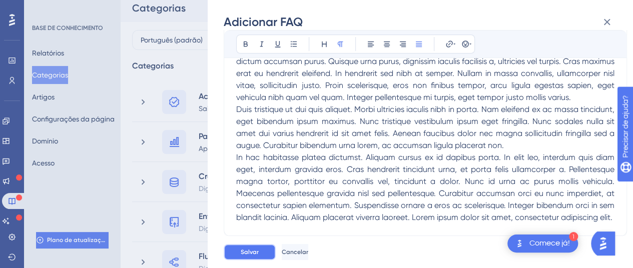
click at [240, 257] on button "Salvar" at bounding box center [250, 252] width 52 height 16
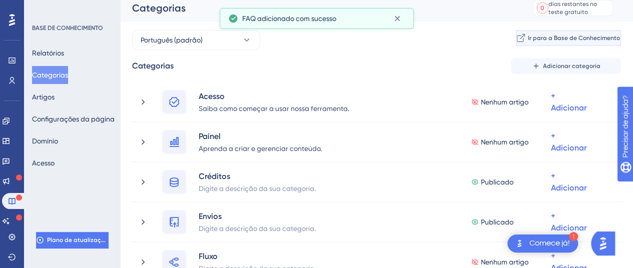
click at [550, 36] on font "Ir para a Base de Conhecimento" at bounding box center [574, 38] width 92 height 7
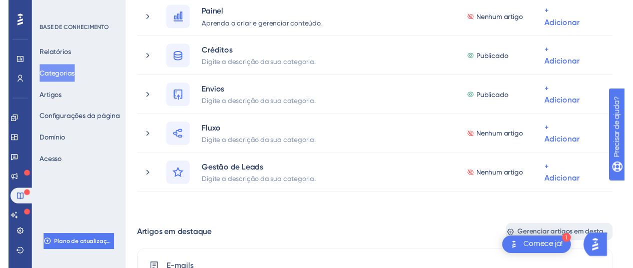
scroll to position [0, 0]
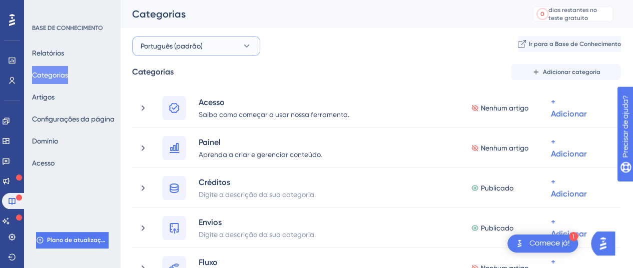
click at [238, 42] on button "Português (padrão)" at bounding box center [196, 46] width 128 height 20
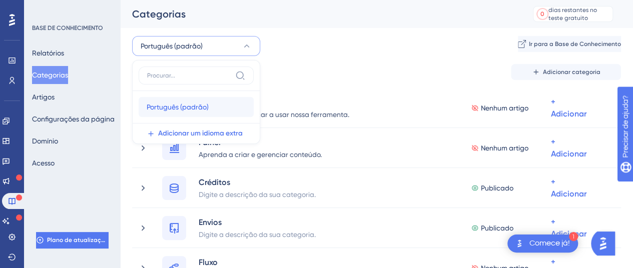
click at [193, 110] on font "Português (padrão)" at bounding box center [178, 107] width 62 height 8
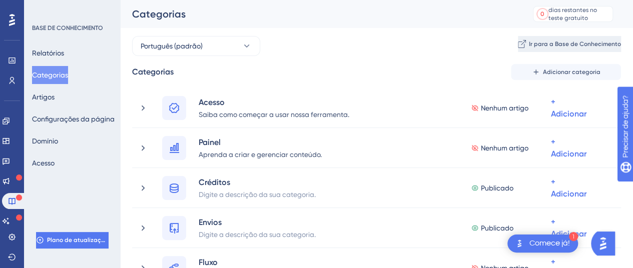
click at [566, 50] on button "Ir para a Base de Conhecimento" at bounding box center [569, 44] width 103 height 16
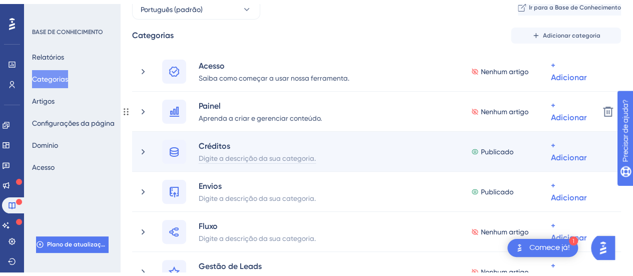
scroll to position [50, 0]
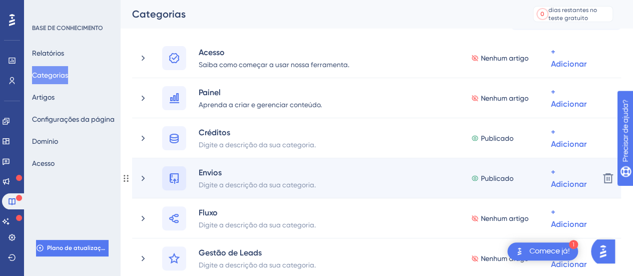
click at [172, 178] on icon at bounding box center [174, 178] width 12 height 12
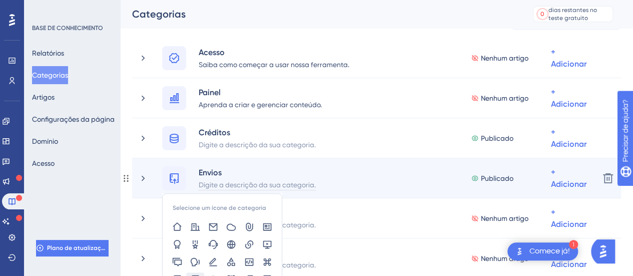
click at [220, 189] on div "Digite a descrição da sua categoria." at bounding box center [257, 184] width 118 height 12
click at [331, 170] on div "Selecione um ícone de categoria Envios Publicado + Adicionar" at bounding box center [376, 178] width 429 height 24
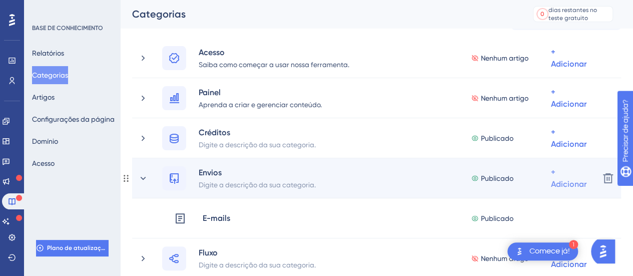
click at [552, 70] on div "+ Adicionar" at bounding box center [569, 58] width 36 height 24
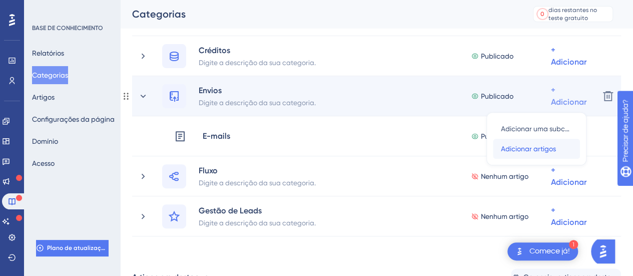
click at [538, 152] on font "Adicionar artigos" at bounding box center [528, 149] width 55 height 8
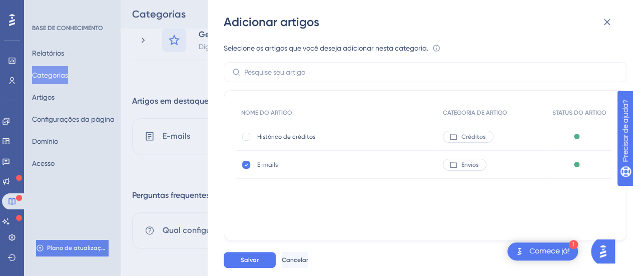
scroll to position [312, 0]
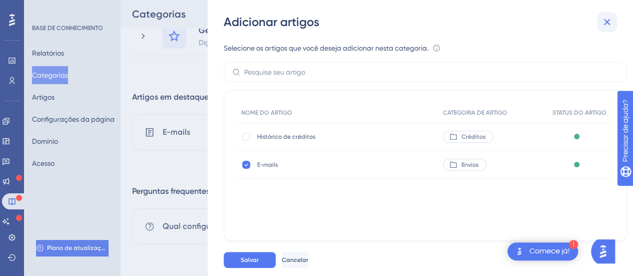
click at [604, 26] on icon at bounding box center [607, 22] width 12 height 12
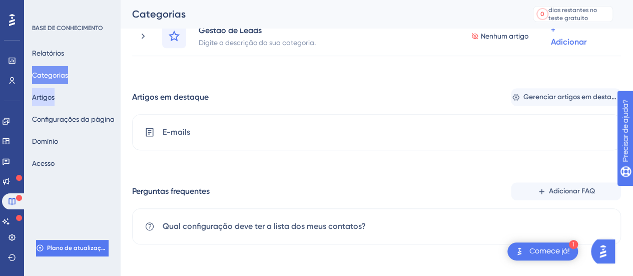
click at [54, 97] on font "Artigos" at bounding box center [43, 97] width 23 height 8
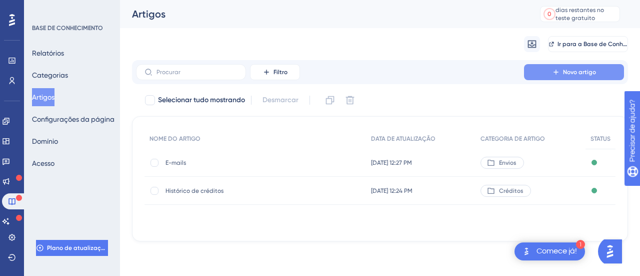
click at [567, 73] on font "Novo artigo" at bounding box center [579, 72] width 33 height 7
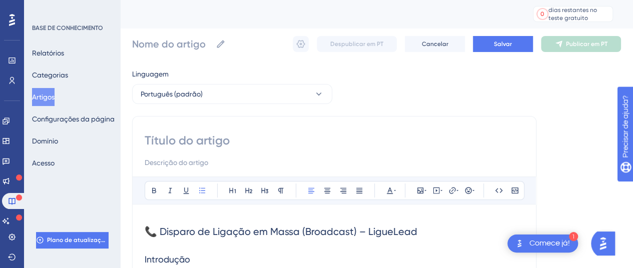
scroll to position [778, 0]
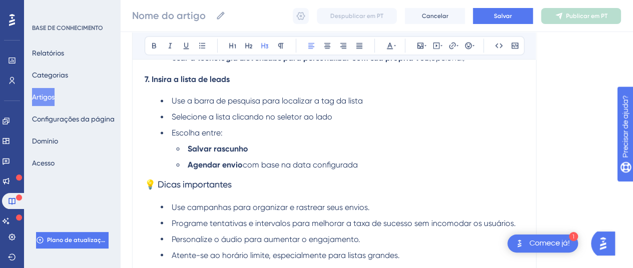
click at [160, 189] on span "💡 Dicas importantes" at bounding box center [188, 184] width 87 height 11
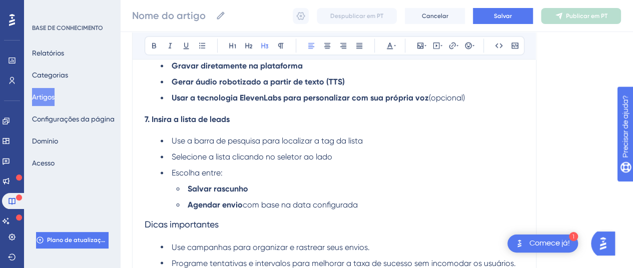
scroll to position [887, 0]
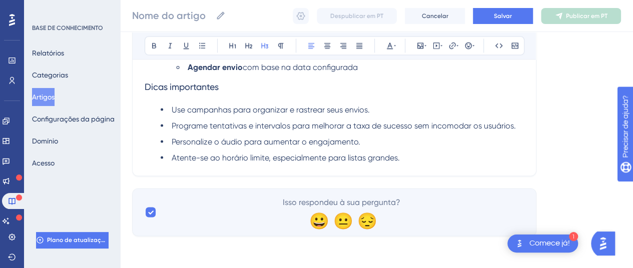
drag, startPoint x: 222, startPoint y: 89, endPoint x: 147, endPoint y: 61, distance: 80.1
click at [150, 50] on button at bounding box center [154, 46] width 14 height 14
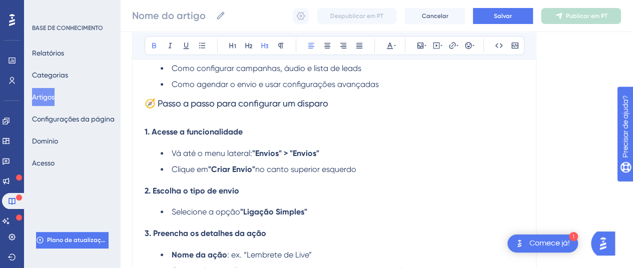
scroll to position [237, 0]
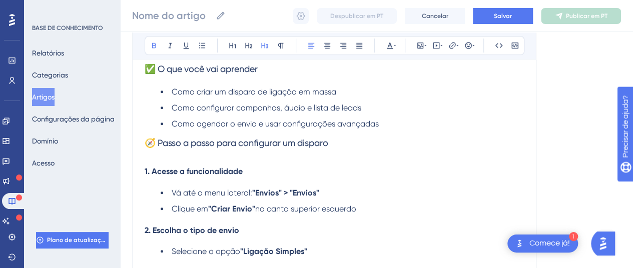
click at [160, 148] on span "🧭 Passo a passo para configurar um disparo" at bounding box center [237, 143] width 184 height 11
drag, startPoint x: 324, startPoint y: 154, endPoint x: 126, endPoint y: 154, distance: 198.1
click at [149, 47] on button at bounding box center [154, 46] width 14 height 14
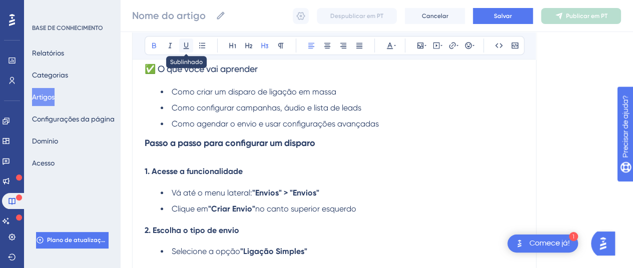
click at [188, 45] on icon at bounding box center [186, 46] width 8 height 8
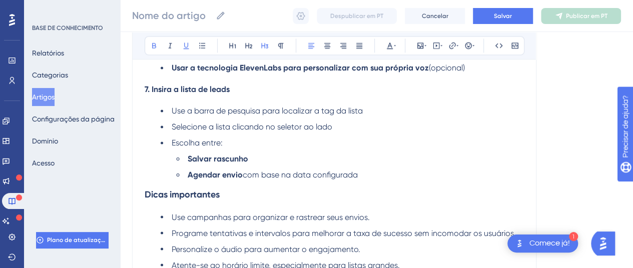
scroll to position [787, 0]
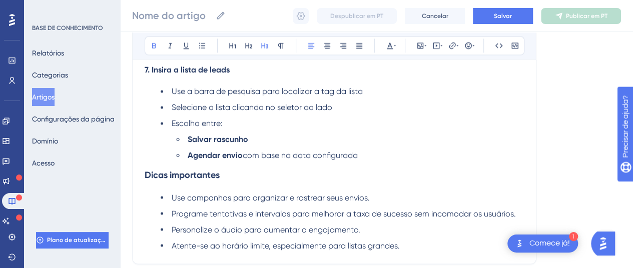
drag, startPoint x: 223, startPoint y: 187, endPoint x: 126, endPoint y: 187, distance: 97.6
click at [183, 46] on icon at bounding box center [186, 46] width 8 height 8
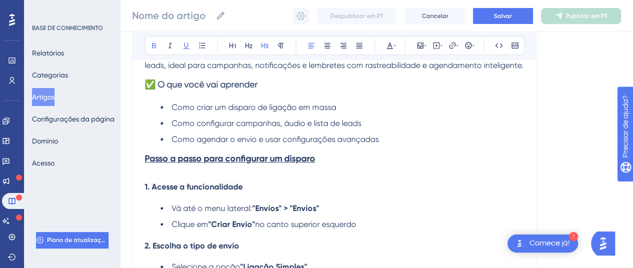
scroll to position [187, 0]
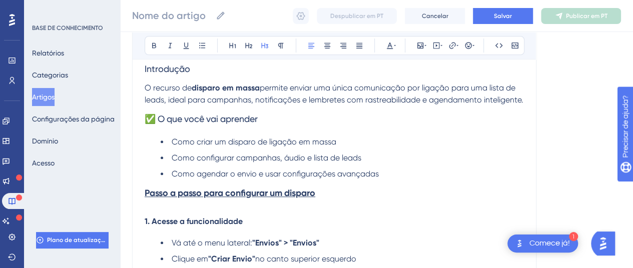
click at [162, 124] on span "✅ O que você vai aprender" at bounding box center [201, 119] width 113 height 11
drag, startPoint x: 253, startPoint y: 132, endPoint x: 126, endPoint y: 130, distance: 127.1
click at [156, 42] on icon at bounding box center [154, 46] width 8 height 8
click at [187, 42] on icon at bounding box center [186, 46] width 8 height 8
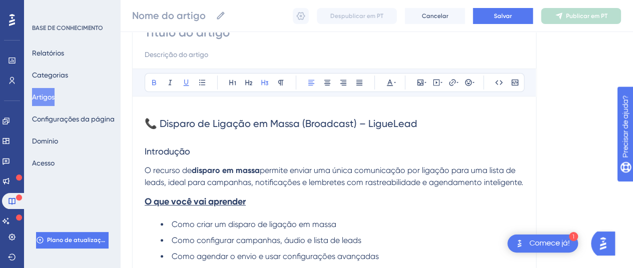
scroll to position [87, 0]
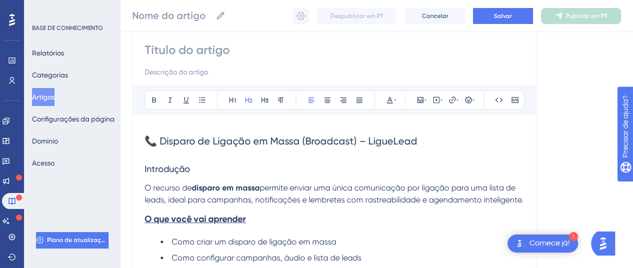
click at [162, 142] on span "📞 Disparo de Ligação em Massa (Broadcast) – LigueLead" at bounding box center [281, 141] width 273 height 12
drag, startPoint x: 197, startPoint y: 167, endPoint x: 137, endPoint y: 167, distance: 60.0
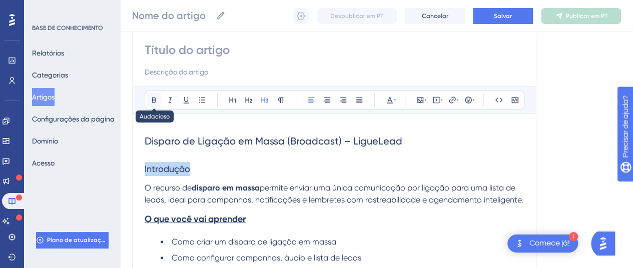
click at [155, 104] on button at bounding box center [154, 100] width 14 height 14
click at [188, 97] on icon at bounding box center [186, 100] width 8 height 8
drag, startPoint x: 340, startPoint y: 140, endPoint x: 102, endPoint y: 136, distance: 238.7
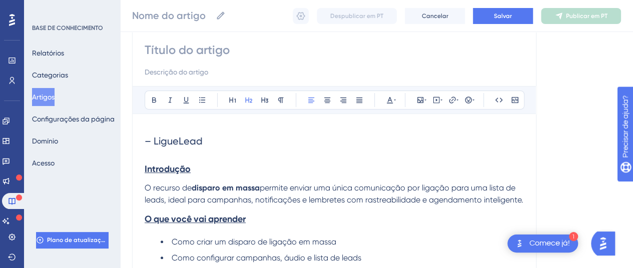
click at [210, 46] on input at bounding box center [334, 50] width 379 height 16
click at [208, 56] on input at bounding box center [334, 50] width 379 height 16
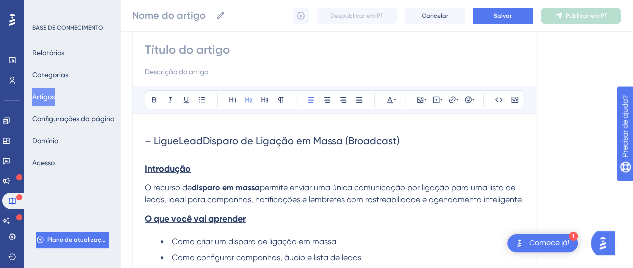
click at [199, 50] on input at bounding box center [334, 50] width 379 height 16
click at [198, 49] on input at bounding box center [334, 50] width 379 height 16
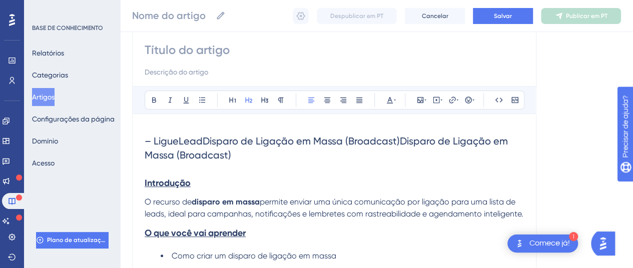
drag, startPoint x: 239, startPoint y: 163, endPoint x: 119, endPoint y: 131, distance: 124.8
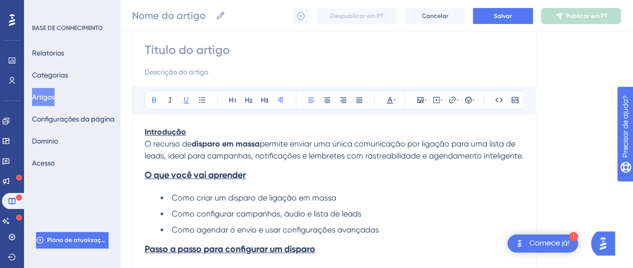
scroll to position [0, 0]
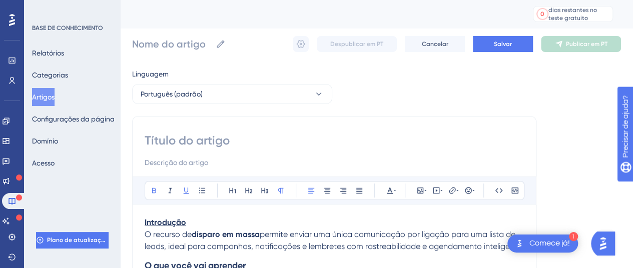
click at [185, 146] on input at bounding box center [334, 141] width 379 height 16
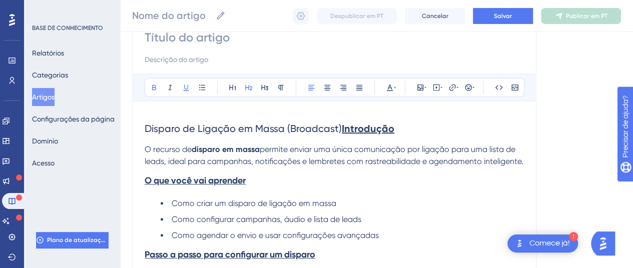
scroll to position [100, 0]
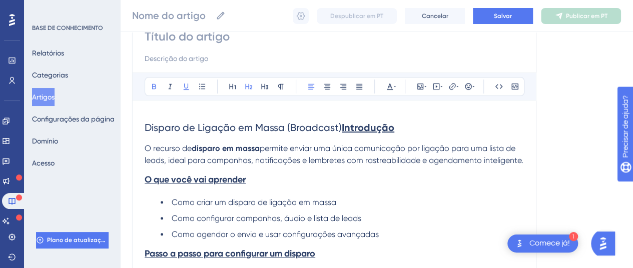
click at [355, 167] on p "O recurso de disparo em massa permite enviar uma única comunicação por ligação …" at bounding box center [334, 155] width 379 height 24
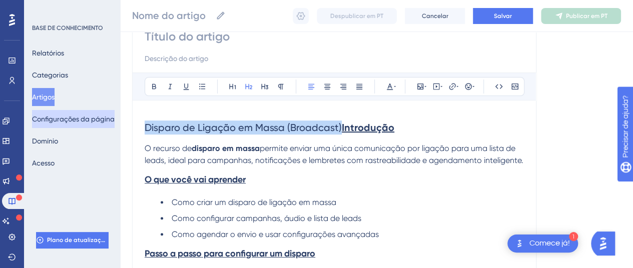
drag, startPoint x: 339, startPoint y: 122, endPoint x: 95, endPoint y: 126, distance: 244.2
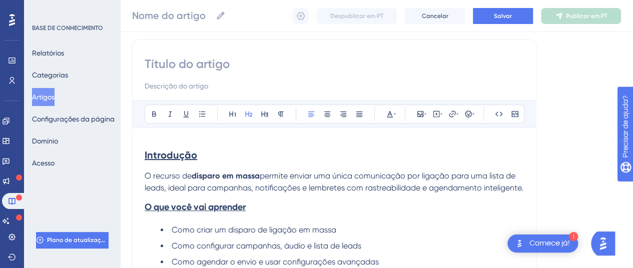
scroll to position [50, 0]
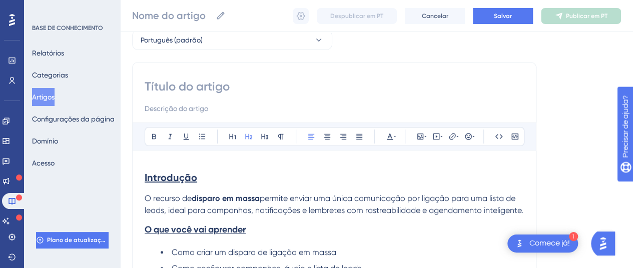
click at [205, 85] on input at bounding box center [334, 87] width 379 height 16
click at [226, 165] on h2 "Introdução" at bounding box center [334, 178] width 379 height 30
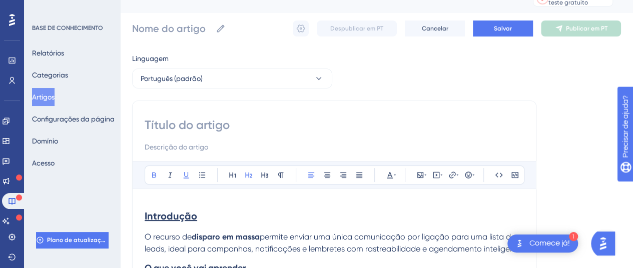
scroll to position [0, 0]
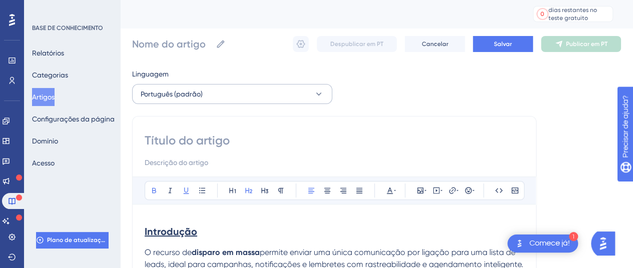
click at [186, 98] on font "Português (padrão)" at bounding box center [172, 94] width 62 height 8
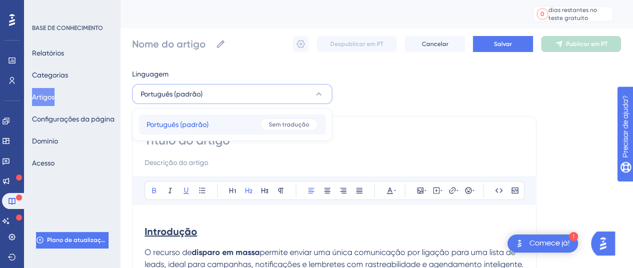
click at [191, 127] on font "Português (padrão)" at bounding box center [178, 125] width 62 height 8
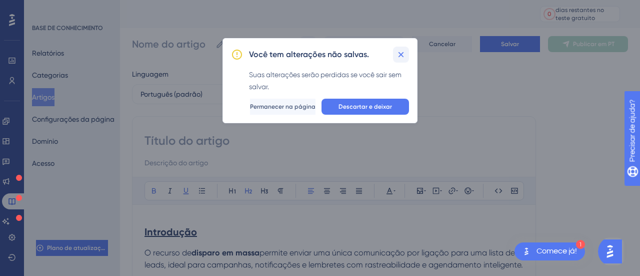
click at [401, 54] on icon at bounding box center [402, 55] width 6 height 6
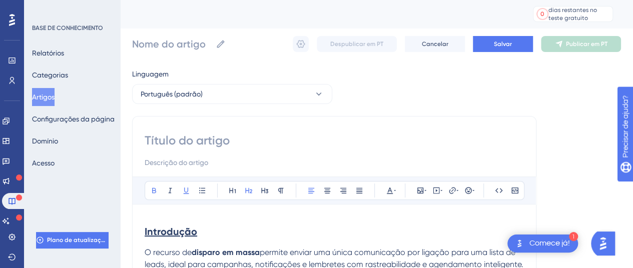
click at [265, 140] on input at bounding box center [334, 141] width 379 height 16
click at [245, 143] on input at bounding box center [334, 141] width 379 height 16
click at [499, 45] on font "Salvar" at bounding box center [503, 44] width 18 height 7
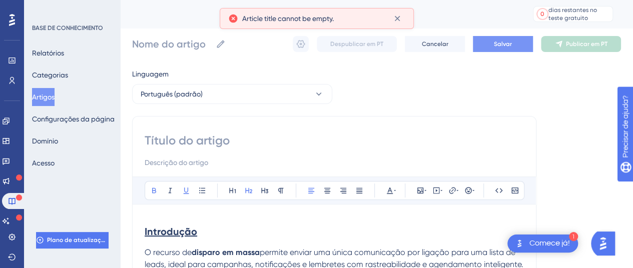
scroll to position [6, 0]
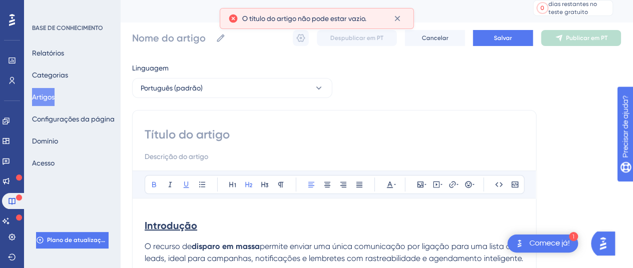
click at [179, 141] on input at bounding box center [334, 135] width 379 height 16
click at [171, 136] on input at bounding box center [334, 135] width 379 height 16
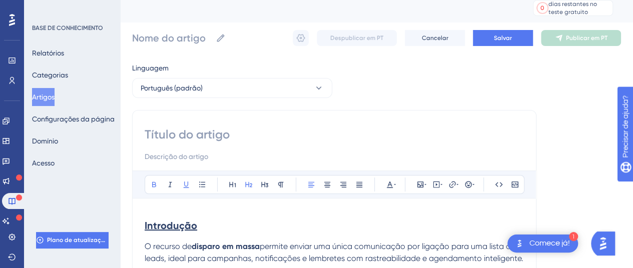
click at [171, 136] on input at bounding box center [334, 135] width 379 height 16
type input "d"
click at [173, 137] on input "d" at bounding box center [334, 135] width 379 height 16
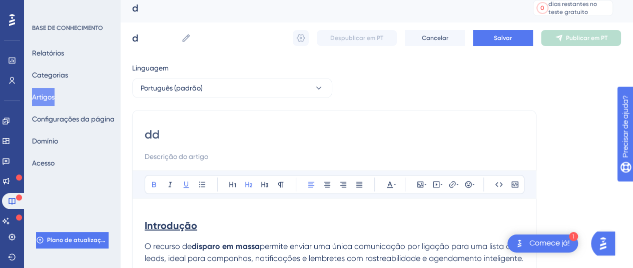
type input "dd"
click at [173, 136] on input "dd" at bounding box center [334, 135] width 379 height 16
type input "dd"
click at [173, 136] on input "dd" at bounding box center [334, 135] width 379 height 16
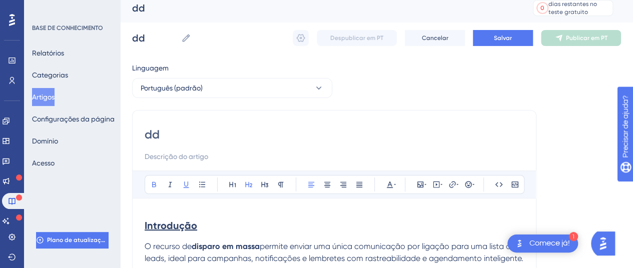
click at [173, 137] on input "dd" at bounding box center [334, 135] width 379 height 16
click at [203, 211] on h2 "Introdução" at bounding box center [334, 226] width 379 height 30
click at [145, 221] on strong "Introdução" at bounding box center [171, 226] width 53 height 12
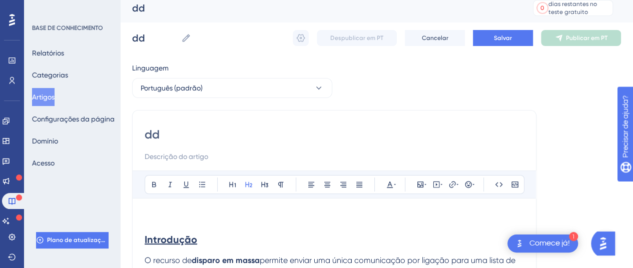
click at [179, 138] on input "dd" at bounding box center [334, 135] width 379 height 16
click at [178, 138] on input "dd" at bounding box center [334, 135] width 379 height 16
click at [177, 137] on input "dd" at bounding box center [334, 135] width 379 height 16
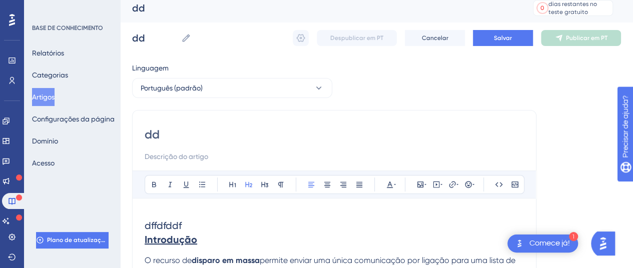
click at [177, 137] on input "dd" at bounding box center [334, 135] width 379 height 16
type input "f"
click at [177, 137] on input "f" at bounding box center [334, 135] width 379 height 16
type input "f"
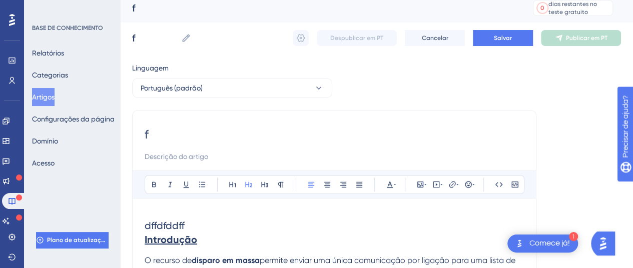
click at [172, 231] on h2 "dffdfddff Introdução" at bounding box center [334, 233] width 379 height 44
click at [150, 131] on input "f" at bounding box center [334, 135] width 379 height 16
click at [173, 139] on input "f" at bounding box center [334, 135] width 379 height 16
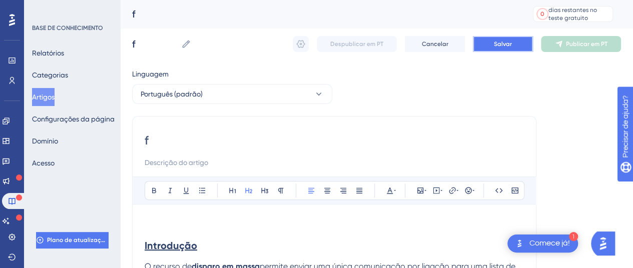
click at [496, 41] on font "Salvar" at bounding box center [503, 44] width 18 height 7
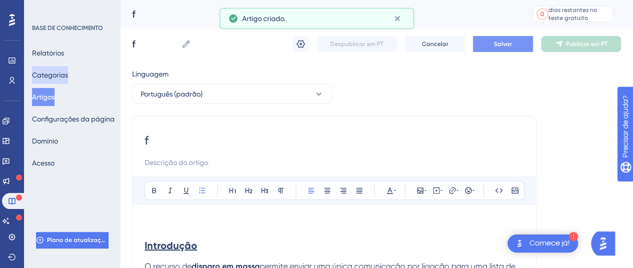
click at [58, 80] on font "Categorias" at bounding box center [50, 75] width 36 height 12
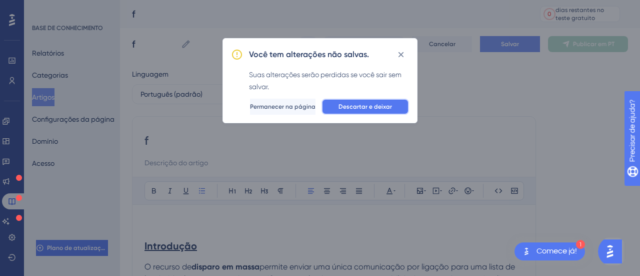
click at [380, 105] on font "Descartar e deixar" at bounding box center [366, 106] width 54 height 7
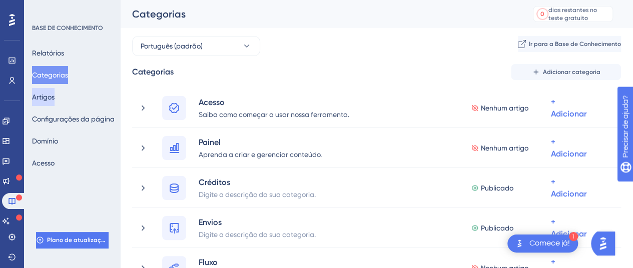
click at [53, 98] on font "Artigos" at bounding box center [43, 97] width 23 height 8
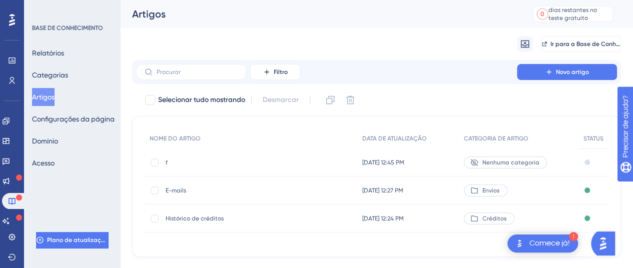
click at [167, 159] on span "f" at bounding box center [246, 163] width 160 height 8
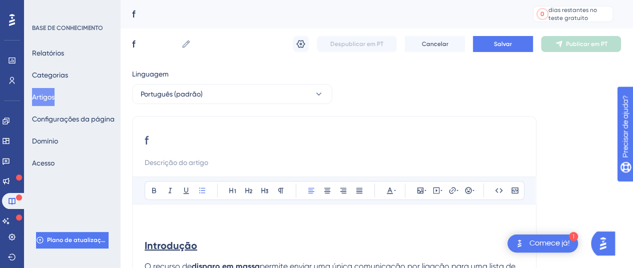
click at [180, 138] on input "f" at bounding box center [334, 141] width 379 height 16
click at [183, 141] on input at bounding box center [334, 141] width 379 height 16
paste input "Disparo de Ligação em Massa (Broadcast)"
type input "Disparo de Ligação em Massa (Broadcast)"
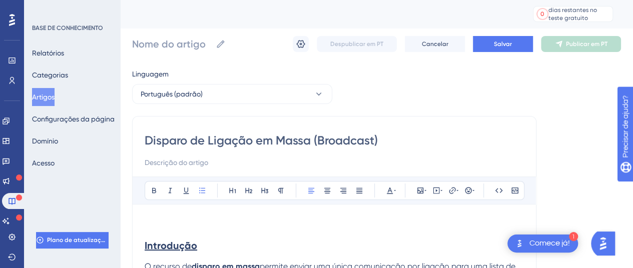
type input "Disparo de Ligação em Massa (Broadcast)"
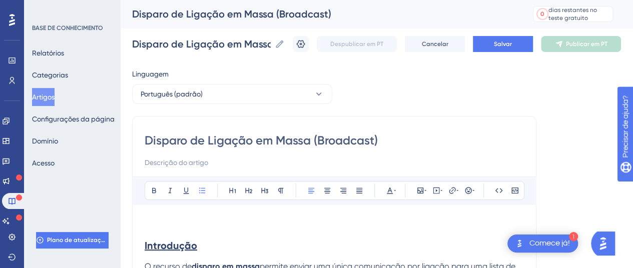
type input "Disparo de Ligação em Massa (Broadcast)"
click at [356, 233] on h2 "Introdução" at bounding box center [334, 239] width 379 height 44
drag, startPoint x: 313, startPoint y: 142, endPoint x: 424, endPoint y: 140, distance: 111.1
click at [424, 140] on input "Disparo de Ligação em Massa (Broadcast)" at bounding box center [334, 141] width 379 height 16
click at [423, 148] on input "Disparo de Ligação em Massa (Broadcast)" at bounding box center [334, 141] width 379 height 16
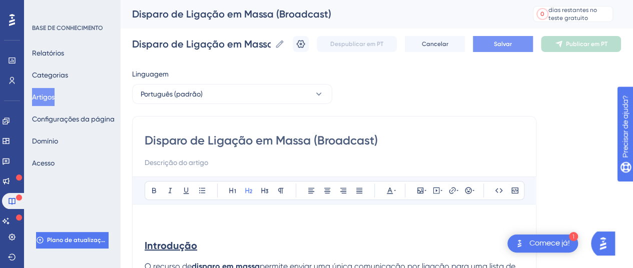
click at [513, 39] on button "Salvar" at bounding box center [503, 44] width 60 height 16
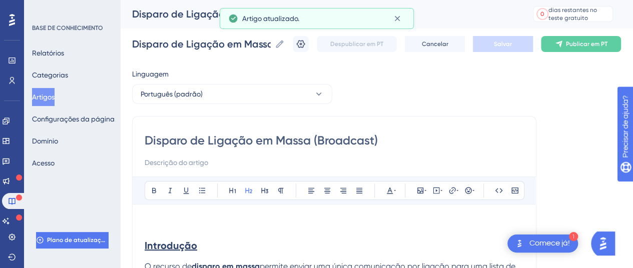
click at [576, 45] on font "Publicar em PT" at bounding box center [587, 44] width 42 height 7
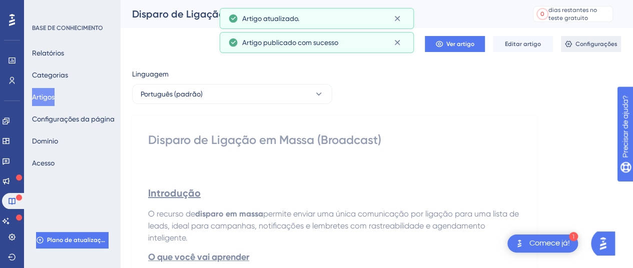
click at [584, 40] on span "Configurações" at bounding box center [596, 44] width 42 height 8
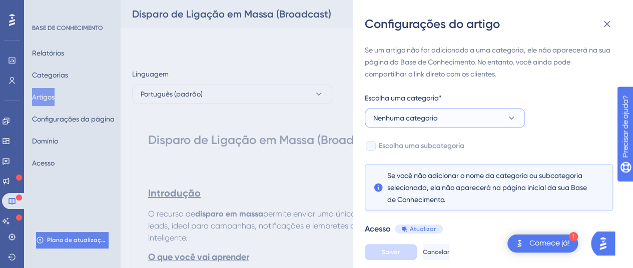
click at [466, 115] on button "Nenhuma categoria" at bounding box center [445, 118] width 160 height 20
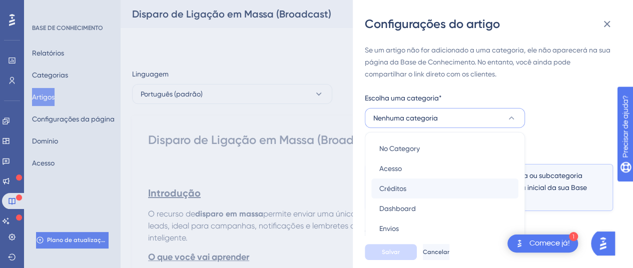
scroll to position [69, 0]
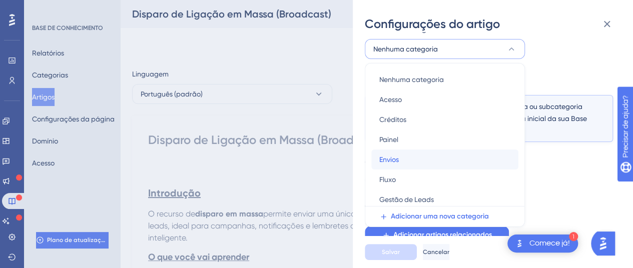
click at [394, 161] on font "Envios" at bounding box center [389, 160] width 20 height 8
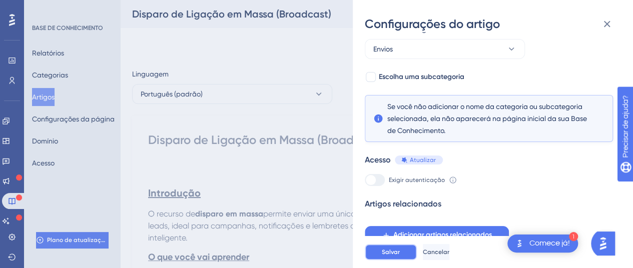
click at [399, 260] on button "Salvar" at bounding box center [391, 252] width 52 height 16
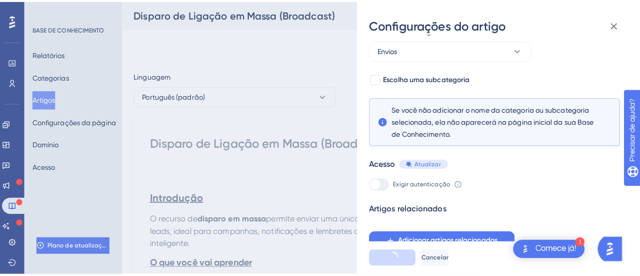
scroll to position [0, 0]
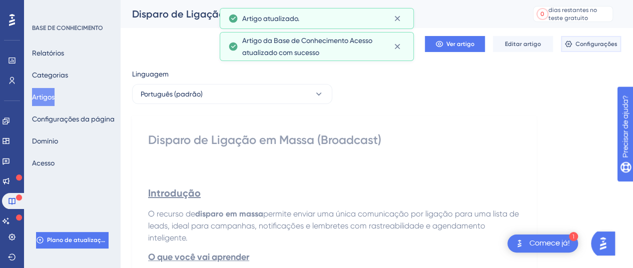
click at [564, 41] on button "Configurações" at bounding box center [591, 44] width 60 height 16
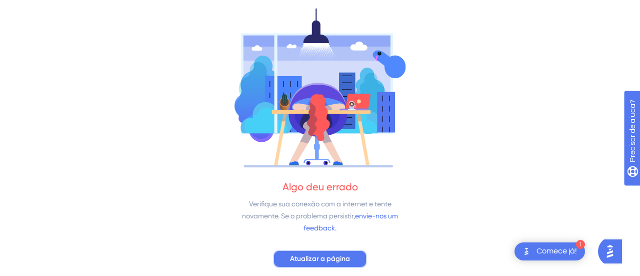
click at [322, 262] on font "Atualizar a página" at bounding box center [320, 258] width 60 height 9
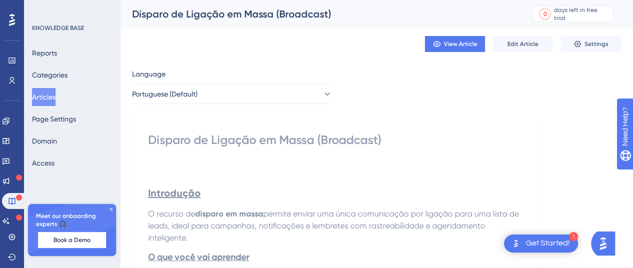
scroll to position [150, 0]
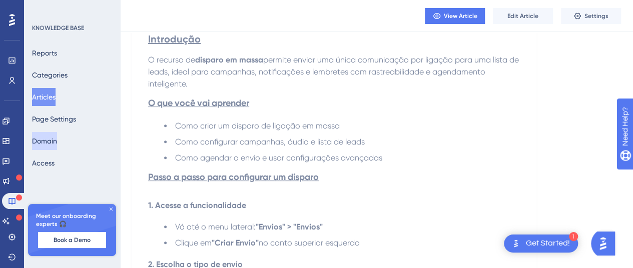
click at [57, 147] on button "Domain" at bounding box center [44, 141] width 25 height 18
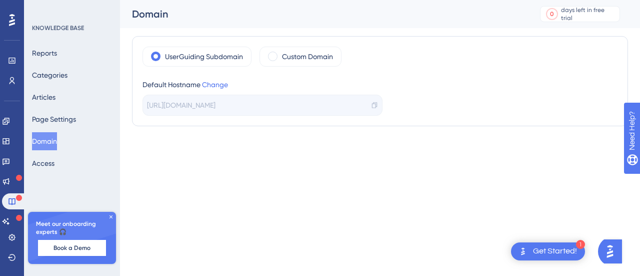
click at [60, 172] on div "Reports Categories Articles Page Settings Domain Access" at bounding box center [72, 108] width 81 height 128
click at [54, 165] on button "Access" at bounding box center [43, 163] width 23 height 18
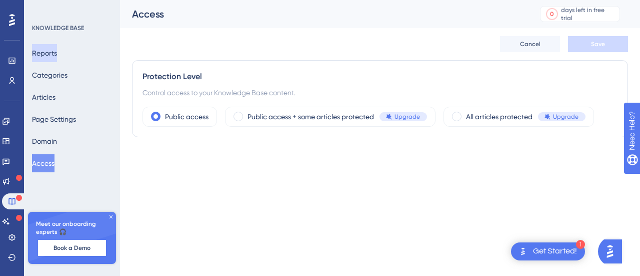
click at [57, 52] on button "Reports" at bounding box center [44, 53] width 25 height 18
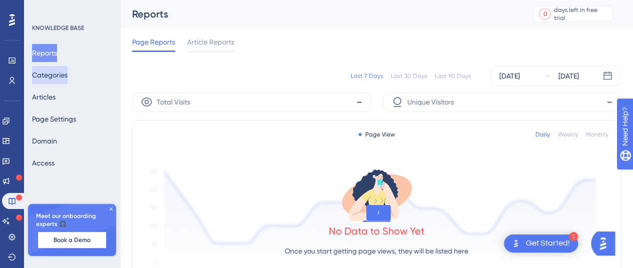
click at [61, 72] on button "Categories" at bounding box center [50, 75] width 36 height 18
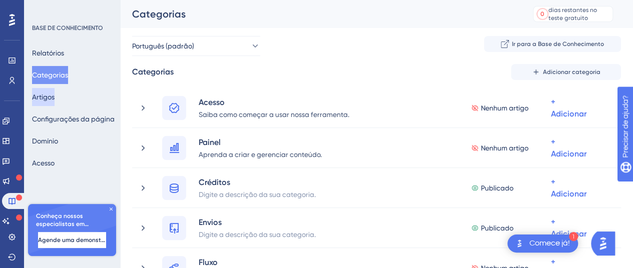
drag, startPoint x: 51, startPoint y: 97, endPoint x: 59, endPoint y: 102, distance: 10.1
click at [51, 97] on font "Artigos" at bounding box center [43, 97] width 23 height 8
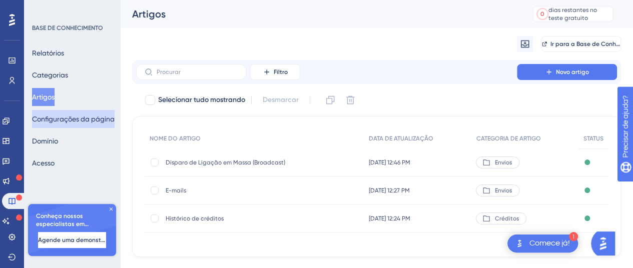
click at [69, 114] on font "Configurações da página" at bounding box center [73, 119] width 83 height 12
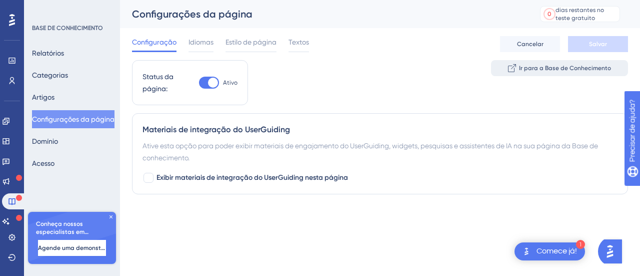
click at [556, 70] on font "Ir para a Base de Conhecimento" at bounding box center [565, 68] width 92 height 7
click at [55, 96] on font "Artigos" at bounding box center [43, 97] width 23 height 8
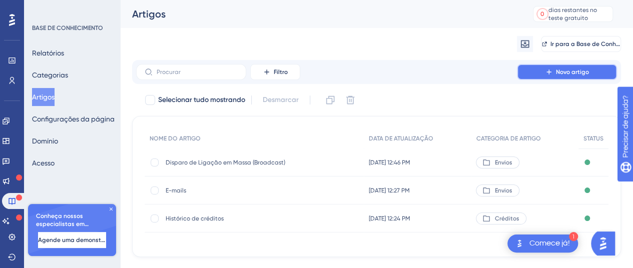
click at [556, 72] on font "Novo artigo" at bounding box center [572, 72] width 33 height 7
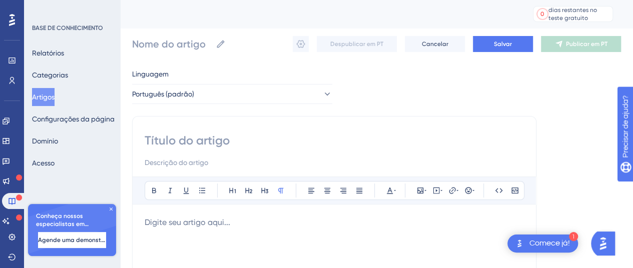
click at [177, 141] on input at bounding box center [334, 141] width 379 height 16
type input "Das"
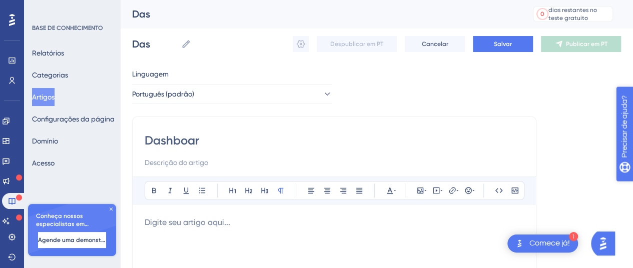
type input "Dashboard"
click at [196, 159] on input at bounding box center [334, 163] width 379 height 12
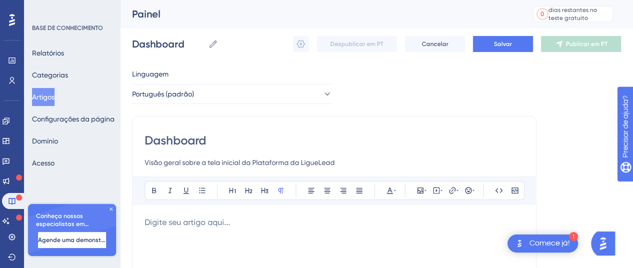
click at [241, 167] on input "Visão geral sobre a tela inicial da Plataforma da LigueLead" at bounding box center [334, 163] width 379 height 12
click at [366, 161] on input "Visão geral sobre a tela inicial da Plataforma da LigueLead" at bounding box center [334, 163] width 379 height 12
type input "Visão geral sobre a tela inicial da Plataforma da LigueLead"
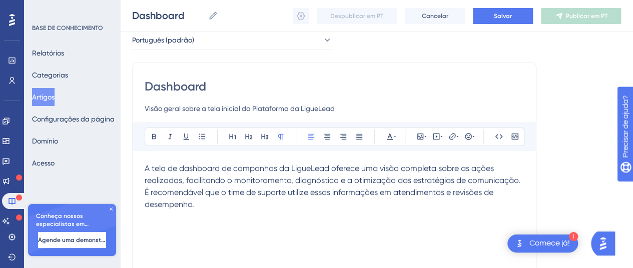
click at [146, 171] on span "A tela de dashboard de campanhas da LigueLead oferece uma visão completa sobre …" at bounding box center [334, 187] width 378 height 46
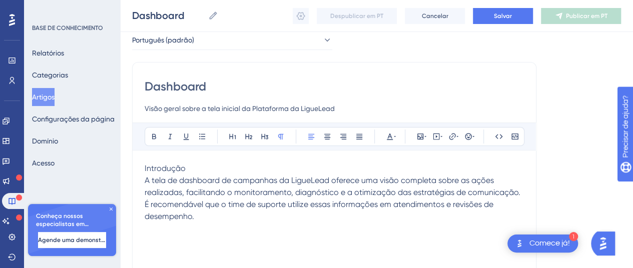
click at [150, 165] on span "Introdução" at bounding box center [165, 169] width 41 height 10
click at [148, 138] on button at bounding box center [154, 137] width 14 height 14
click at [191, 136] on button at bounding box center [186, 137] width 14 height 14
click at [194, 158] on div "Audacioso itálico Sublinhado Ponto de bala Título 1 Título 2 Título 3 Normal Al…" at bounding box center [334, 253] width 379 height 260
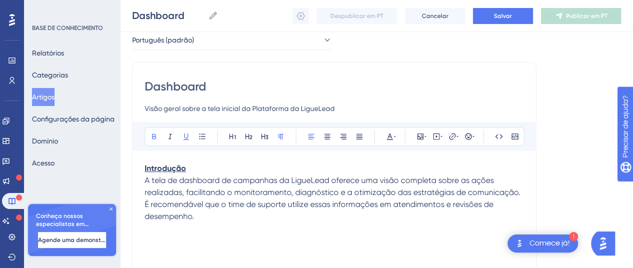
click at [249, 223] on div "Introdução A tela de dashboard de campanhas da LigueLead oferece uma visão comp…" at bounding box center [334, 273] width 379 height 220
drag, startPoint x: 194, startPoint y: 217, endPoint x: 130, endPoint y: 203, distance: 65.6
click at [130, 203] on div "Desempenho Usuários Noivado Widgets Opinião Atualizações de produtos Base de co…" at bounding box center [376, 210] width 513 height 521
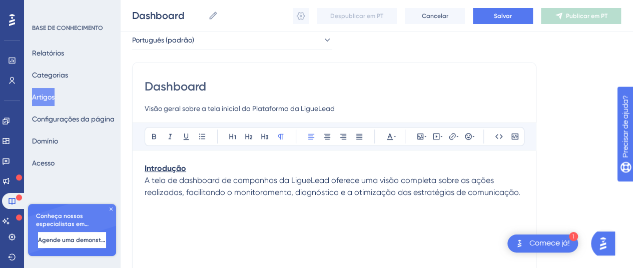
click at [184, 230] on div "Introdução A tela de dashboard de campanhas da LigueLead oferece uma visão comp…" at bounding box center [334, 273] width 379 height 220
drag, startPoint x: 524, startPoint y: 194, endPoint x: 134, endPoint y: 183, distance: 389.9
click at [134, 183] on div "Dashboard Visão geral sobre a tela inicial da Plataforma da LigueLead Audacioso…" at bounding box center [334, 228] width 404 height 333
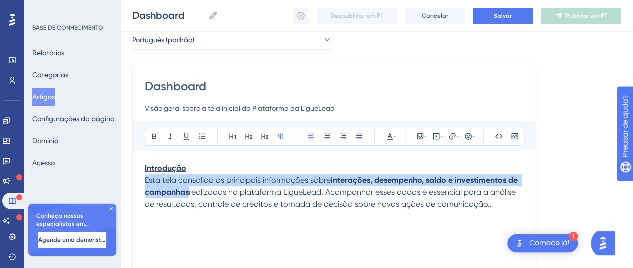
drag, startPoint x: 147, startPoint y: 184, endPoint x: 322, endPoint y: 193, distance: 175.9
click at [322, 193] on p "Esta tela consolida as principais informações sobre interações, desempenho, sal…" at bounding box center [334, 193] width 379 height 36
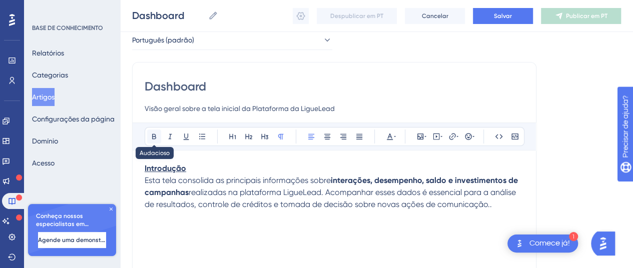
click at [158, 136] on button at bounding box center [154, 137] width 14 height 14
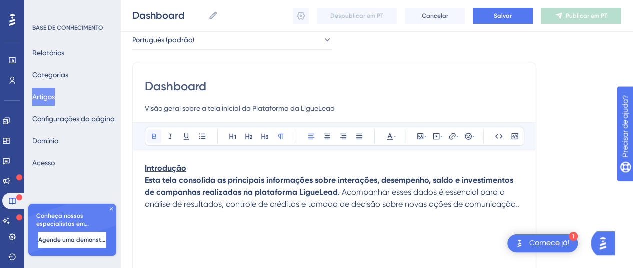
click at [158, 136] on button at bounding box center [154, 137] width 14 height 14
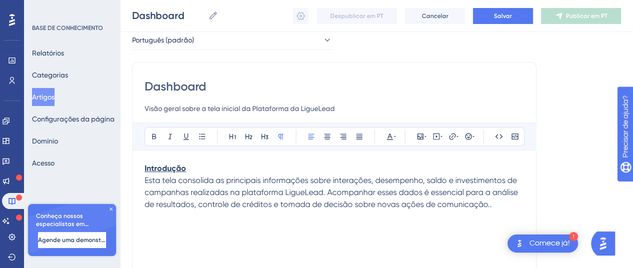
click at [499, 206] on p "Esta tela consolida as principais informações sobre interações, desempenho, sal…" at bounding box center [334, 193] width 379 height 36
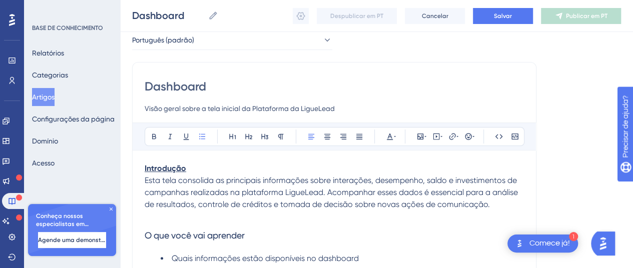
scroll to position [949, 0]
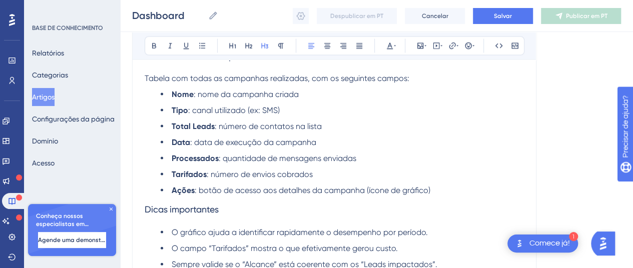
drag, startPoint x: 236, startPoint y: 222, endPoint x: 140, endPoint y: 220, distance: 95.6
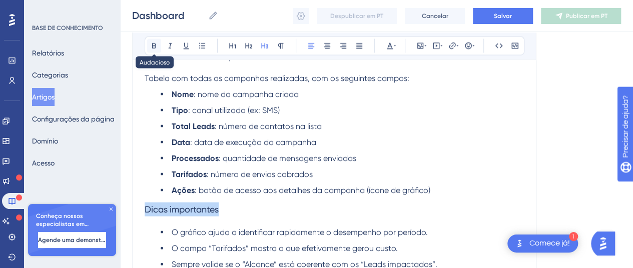
click at [152, 49] on button at bounding box center [154, 46] width 14 height 14
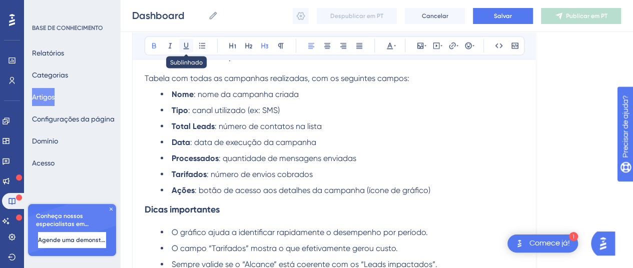
click at [187, 41] on button at bounding box center [186, 46] width 14 height 14
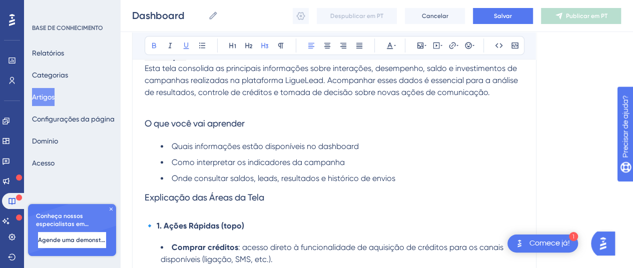
scroll to position [198, 0]
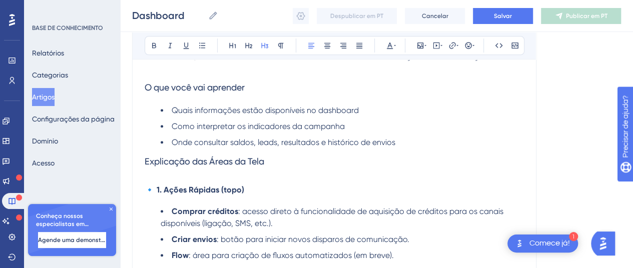
drag, startPoint x: 271, startPoint y: 160, endPoint x: 134, endPoint y: 162, distance: 137.1
click at [149, 50] on button at bounding box center [154, 46] width 14 height 14
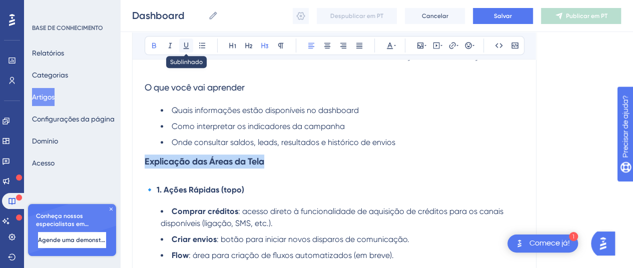
click at [184, 48] on icon at bounding box center [187, 46] width 6 height 7
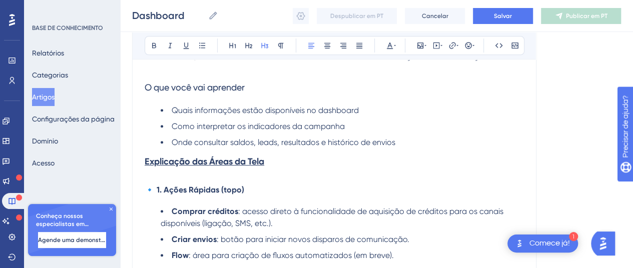
click at [205, 161] on strong "Explicação das Áreas da Tela" at bounding box center [205, 161] width 120 height 11
click at [211, 165] on strong "Explicação das Áreas da Tela" at bounding box center [205, 161] width 120 height 11
drag, startPoint x: 208, startPoint y: 163, endPoint x: 143, endPoint y: 164, distance: 65.1
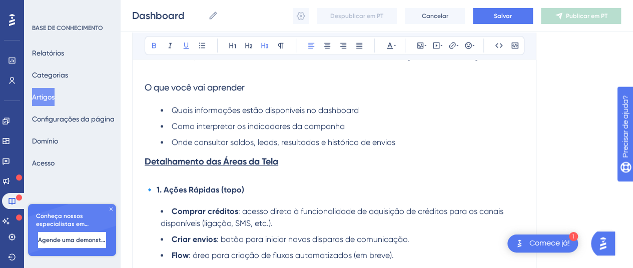
click at [232, 158] on strong "Detalhamento das Áreas da Tela" at bounding box center [212, 161] width 134 height 11
click at [266, 160] on strong "Detalhamento das áreas da [GEOGRAPHIC_DATA]" at bounding box center [248, 161] width 207 height 11
click at [268, 161] on strong "Detalhamento das áreas da [GEOGRAPHIC_DATA]" at bounding box center [248, 161] width 207 height 11
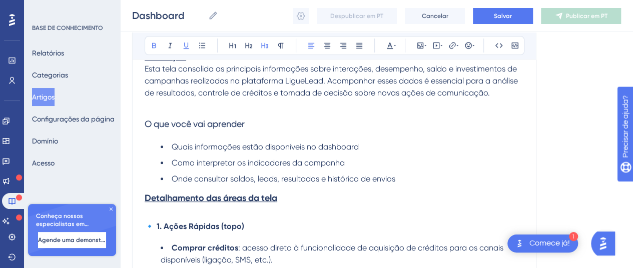
scroll to position [148, 0]
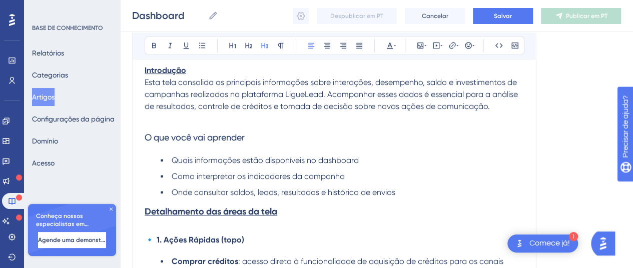
drag, startPoint x: 262, startPoint y: 136, endPoint x: 101, endPoint y: 137, distance: 160.6
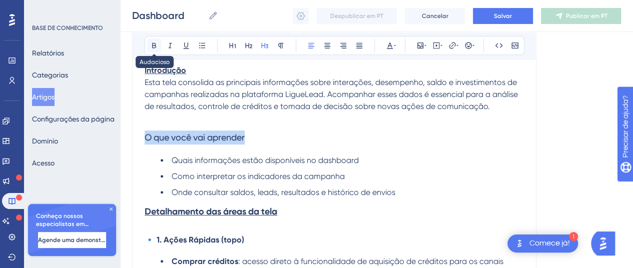
click at [152, 44] on icon at bounding box center [154, 46] width 4 height 6
click at [183, 46] on icon at bounding box center [186, 46] width 8 height 8
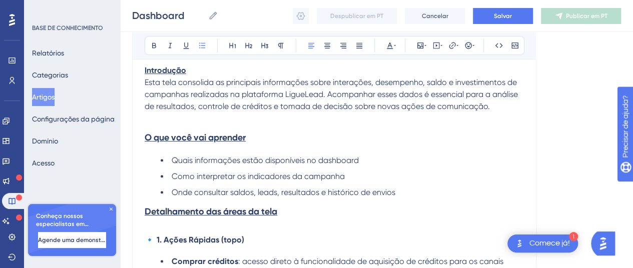
click at [291, 176] on span "Como interpretar os indicadores da campanha" at bounding box center [258, 177] width 173 height 10
click at [173, 133] on strong "O que você vai aprender" at bounding box center [195, 137] width 101 height 11
click at [201, 168] on ul "Quais informações estão disponíveis no dashboard Como interpretar os indicadore…" at bounding box center [334, 177] width 379 height 44
click at [217, 93] on span "Esta tela consolida as principais informações sobre interações, desempenho, sal…" at bounding box center [332, 95] width 375 height 34
click at [223, 160] on span "Quais informações estão disponíveis no dashboard" at bounding box center [265, 161] width 187 height 10
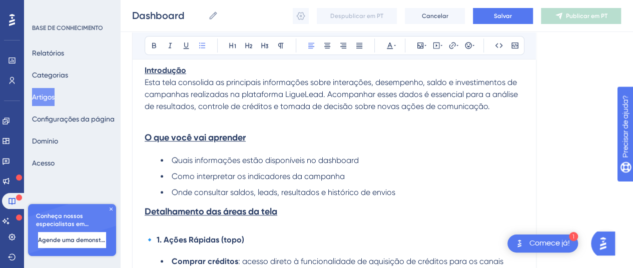
click at [223, 92] on span "Esta tela consolida as principais informações sobre interações, desempenho, sal…" at bounding box center [332, 95] width 375 height 34
click at [221, 167] on ul "Quais informações estão disponíveis no dashboard Como interpretar os indicadore…" at bounding box center [334, 177] width 379 height 44
drag, startPoint x: 513, startPoint y: 111, endPoint x: 0, endPoint y: 64, distance: 515.5
click at [281, 45] on icon at bounding box center [281, 46] width 8 height 8
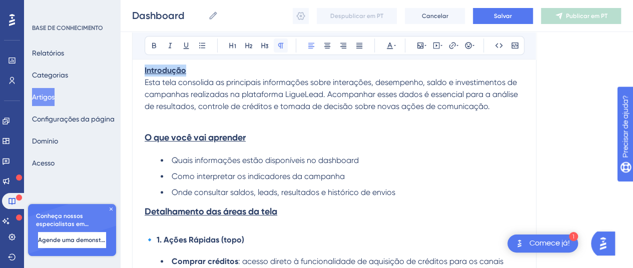
click at [281, 45] on icon at bounding box center [281, 46] width 8 height 8
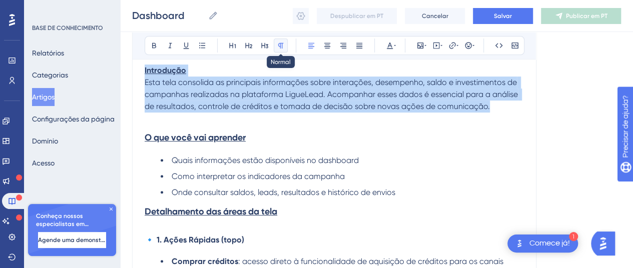
click at [281, 45] on icon at bounding box center [281, 46] width 8 height 8
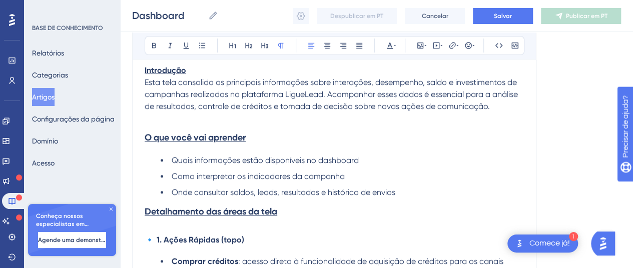
click at [252, 179] on span "Como interpretar os indicadores da campanha" at bounding box center [258, 177] width 173 height 10
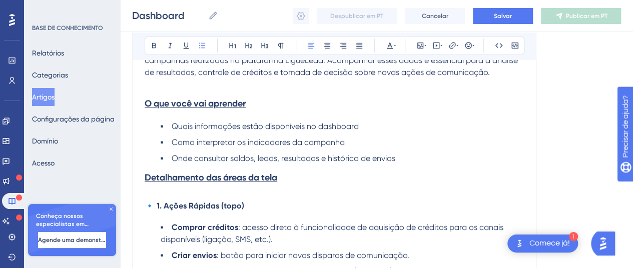
scroll to position [98, 0]
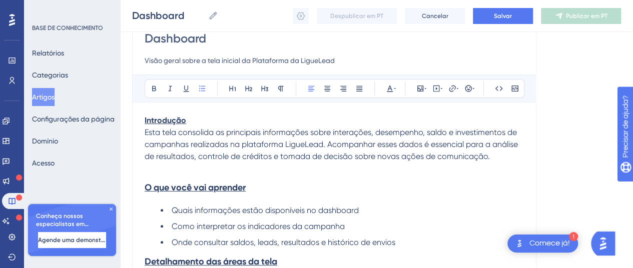
click at [304, 206] on span "Quais informações estão disponíveis no dashboard" at bounding box center [265, 211] width 187 height 10
click at [307, 238] on span "Onde consultar saldos, leads, resultados e histórico de envios" at bounding box center [284, 243] width 224 height 10
click at [297, 212] on span "Quais informações estão disponíveis no dashboard" at bounding box center [265, 211] width 187 height 10
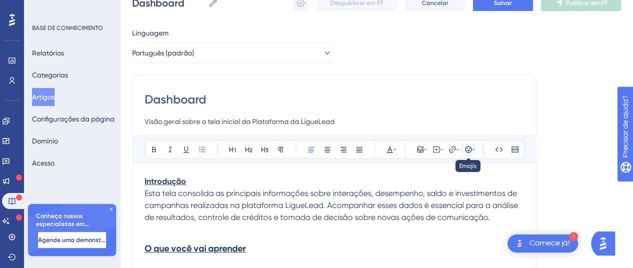
scroll to position [41, 0]
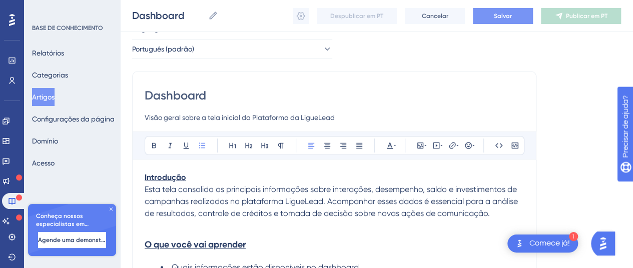
click at [499, 19] on font "Salvar" at bounding box center [503, 16] width 18 height 7
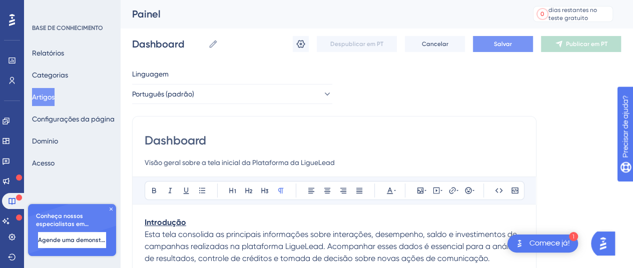
click at [499, 44] on font "Salvar" at bounding box center [503, 44] width 18 height 7
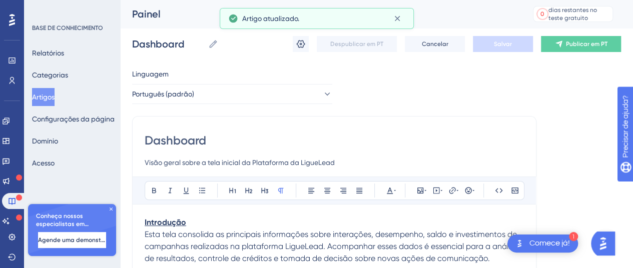
click at [52, 96] on font "Artigos" at bounding box center [43, 97] width 23 height 8
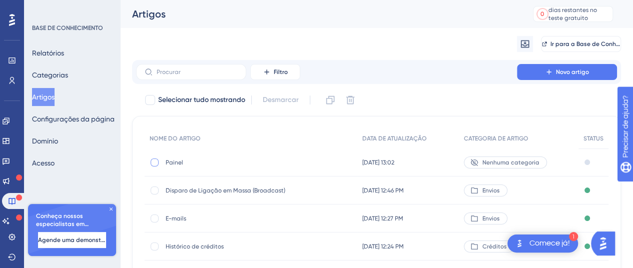
click at [154, 162] on div at bounding box center [155, 163] width 8 height 8
checkbox input "true"
click at [524, 162] on font "Nenhuma categoria" at bounding box center [510, 162] width 57 height 7
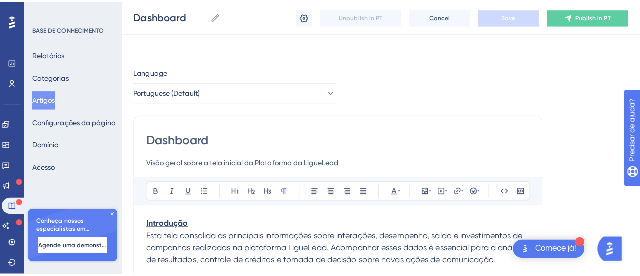
scroll to position [977, 0]
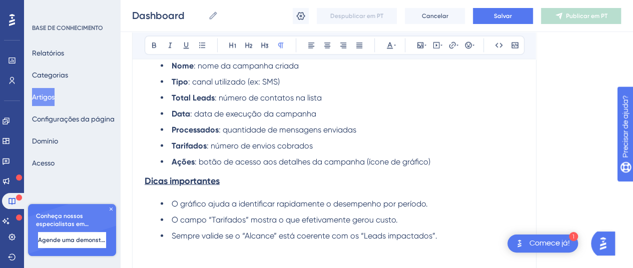
click at [55, 98] on font "Artigos" at bounding box center [43, 97] width 23 height 8
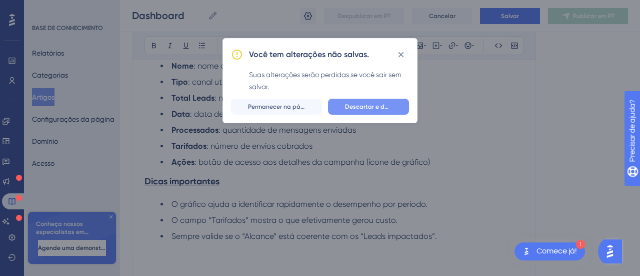
click at [354, 106] on font "Descartar e deixar" at bounding box center [372, 106] width 54 height 7
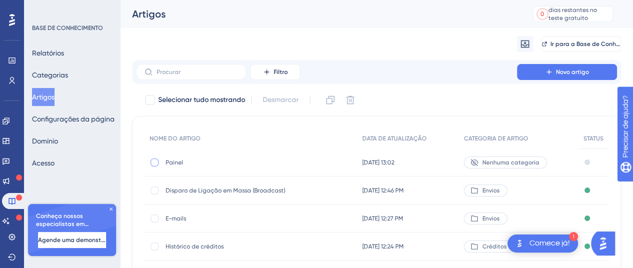
click at [158, 161] on div at bounding box center [155, 163] width 8 height 8
click at [153, 163] on icon at bounding box center [155, 163] width 4 height 8
checkbox input "false"
click at [588, 160] on div at bounding box center [587, 163] width 6 height 6
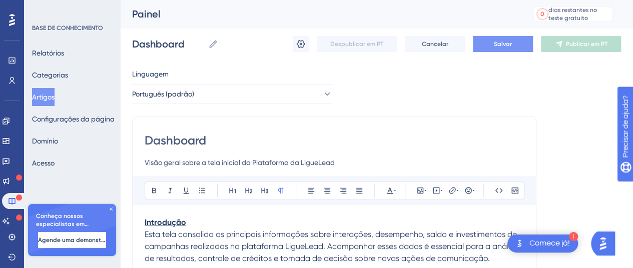
click at [506, 44] on font "Salvar" at bounding box center [503, 44] width 18 height 7
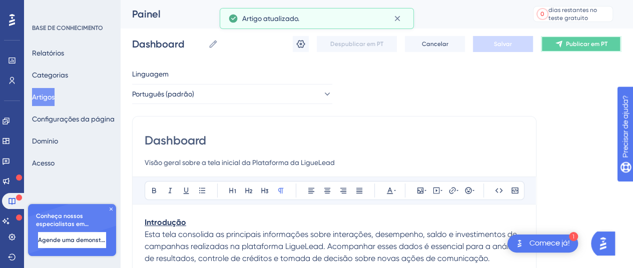
click at [569, 43] on font "Publicar em PT" at bounding box center [587, 44] width 42 height 7
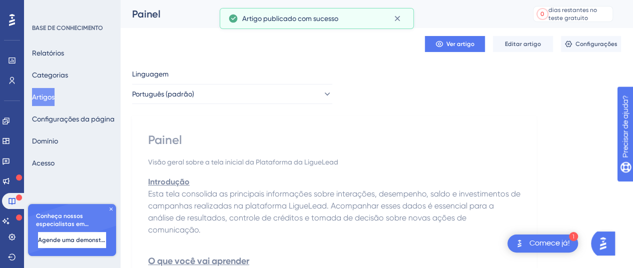
click at [55, 96] on font "Artigos" at bounding box center [43, 97] width 23 height 8
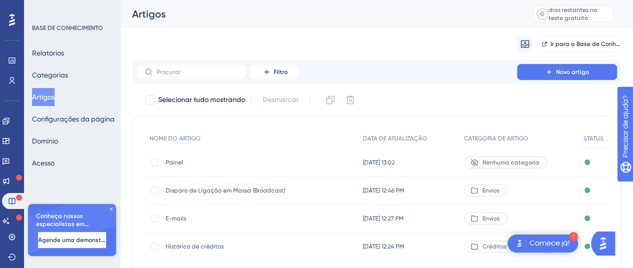
scroll to position [49, 0]
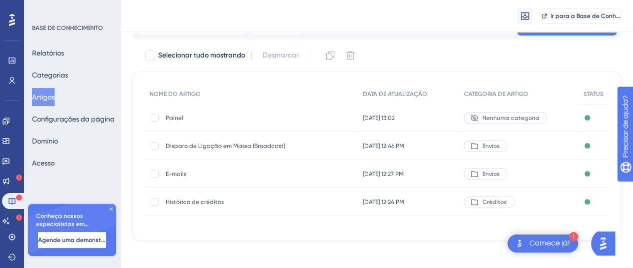
click at [495, 121] on font "Nenhuma categoria" at bounding box center [510, 118] width 57 height 7
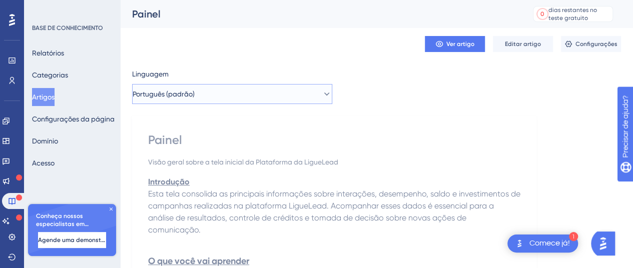
click at [205, 96] on button "Português (padrão)" at bounding box center [232, 94] width 200 height 20
click at [527, 49] on button "Editar artigo" at bounding box center [523, 44] width 60 height 16
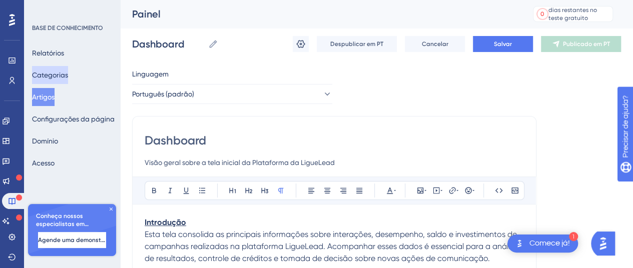
click at [54, 75] on font "Categorias" at bounding box center [50, 75] width 36 height 8
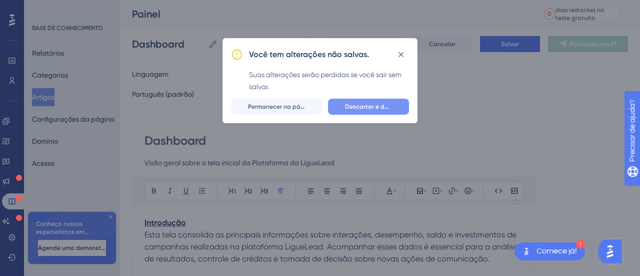
click at [387, 106] on font "Descartar e deixar" at bounding box center [372, 106] width 54 height 7
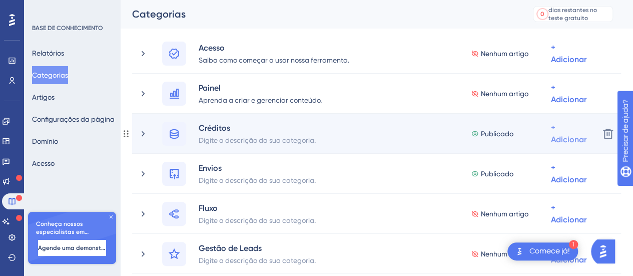
scroll to position [50, 0]
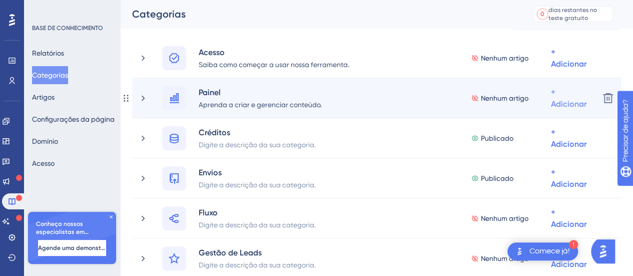
click at [559, 69] on font "+ Adicionar" at bounding box center [569, 58] width 36 height 22
click at [526, 146] on span "Adicionar artigos" at bounding box center [528, 151] width 55 height 12
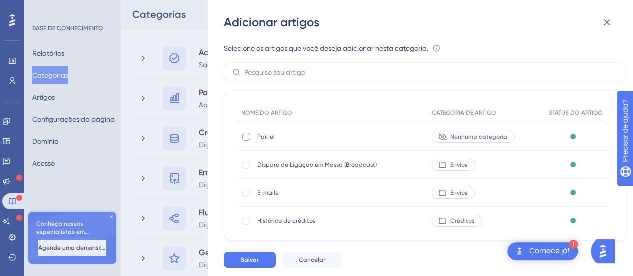
click at [248, 139] on div at bounding box center [246, 137] width 8 height 8
checkbox input "true"
click at [244, 262] on font "Salvar" at bounding box center [250, 259] width 18 height 7
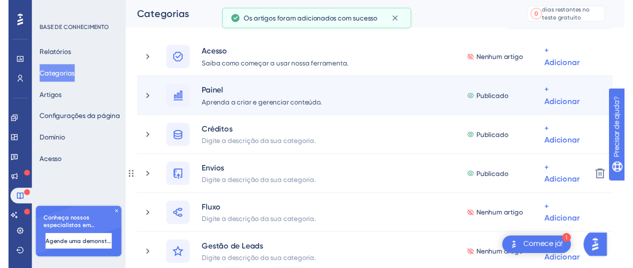
scroll to position [0, 0]
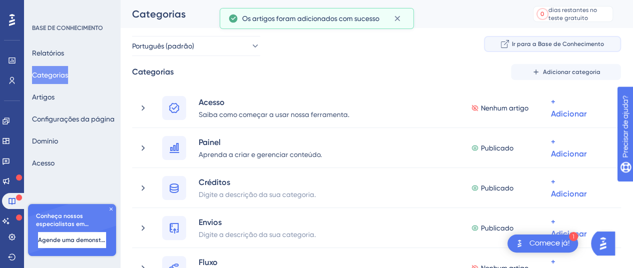
click at [572, 41] on font "Ir para a Base de Conhecimento" at bounding box center [558, 44] width 92 height 7
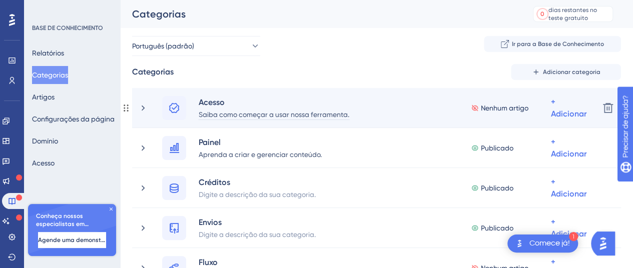
click at [231, 116] on font "Saiba como começar a usar nossa ferramenta." at bounding box center [274, 115] width 151 height 8
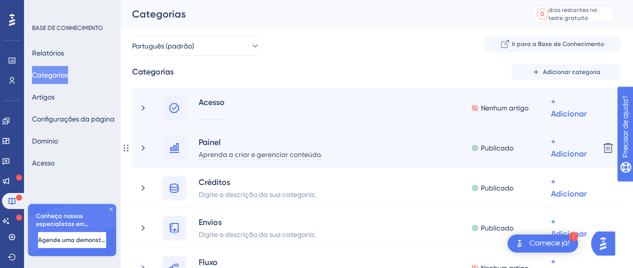
click at [252, 157] on font "Aprenda a criar e gerenciar conteúdo." at bounding box center [260, 155] width 123 height 8
click at [251, 157] on font "Aprenda a criar e gerenciar conteúdo." at bounding box center [260, 155] width 123 height 8
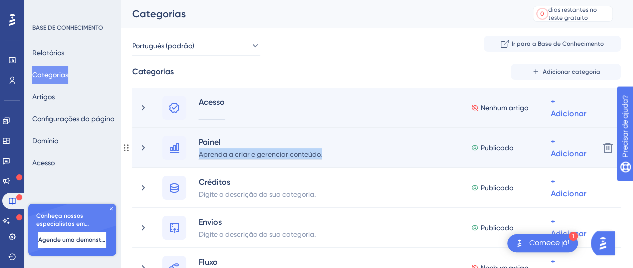
click at [251, 157] on font "Aprenda a criar e gerenciar conteúdo." at bounding box center [260, 155] width 123 height 8
click at [251, 158] on font "Aprenda a criar e gerenciar conteúdo." at bounding box center [260, 155] width 123 height 8
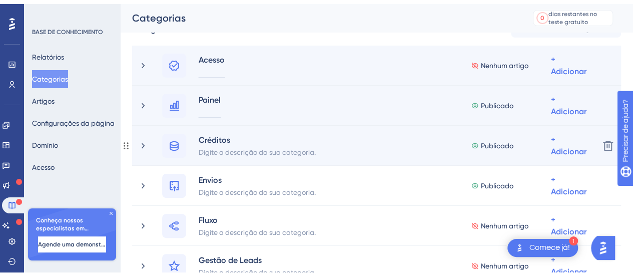
scroll to position [150, 0]
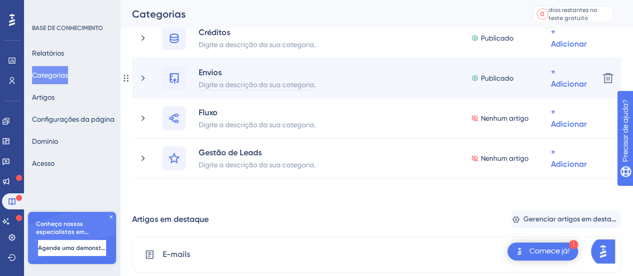
click at [237, 84] on font "Digite a descrição da sua categoria." at bounding box center [257, 85] width 117 height 8
paste div
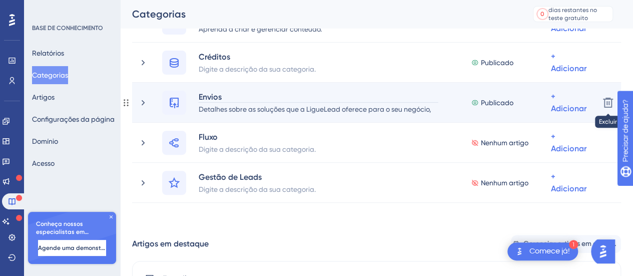
scroll to position [50, 0]
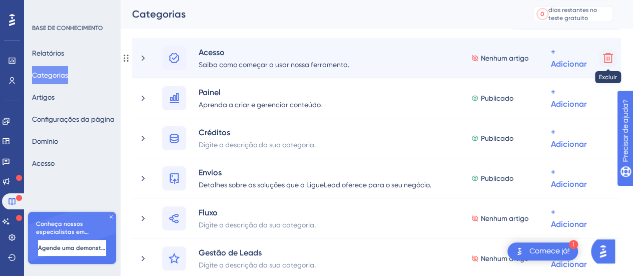
click at [605, 59] on icon at bounding box center [608, 58] width 12 height 12
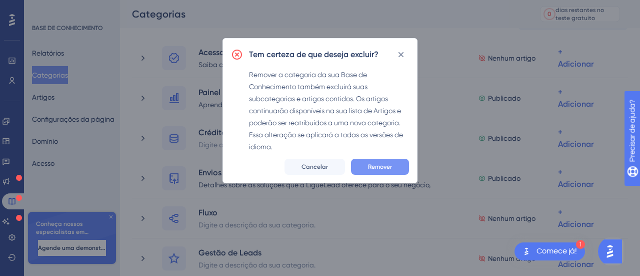
click at [386, 162] on button "Remover" at bounding box center [380, 167] width 58 height 16
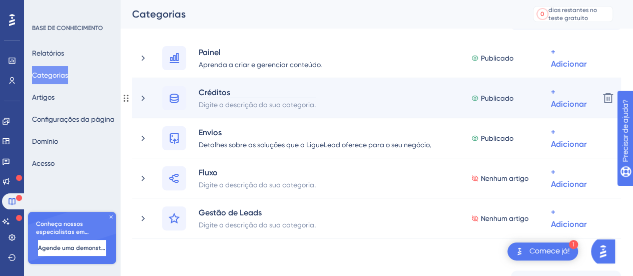
click at [199, 91] on font "Créditos" at bounding box center [215, 93] width 32 height 10
click at [206, 96] on font "Créditos" at bounding box center [215, 93] width 32 height 10
click at [198, 91] on div "Créditos Digite a descrição da sua categoria." at bounding box center [243, 98] width 162 height 24
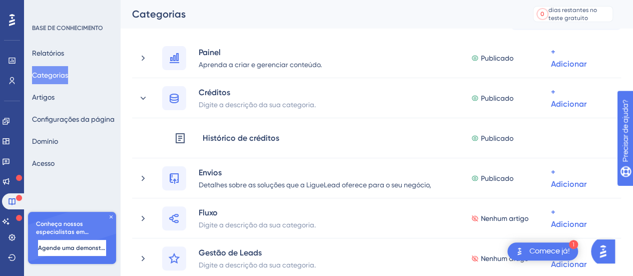
click at [318, 34] on div "Categorias Adicionar categoria Painel Aprenda a criar e gerenciar conteúdo. Pub…" at bounding box center [376, 146] width 489 height 264
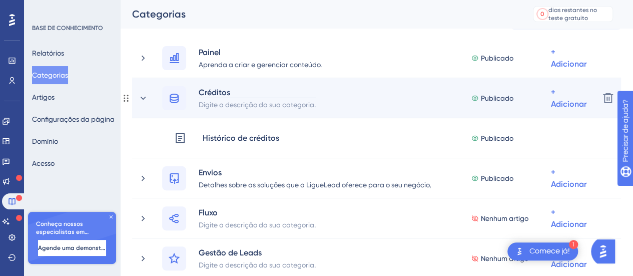
click at [199, 94] on font "Créditos" at bounding box center [215, 93] width 32 height 10
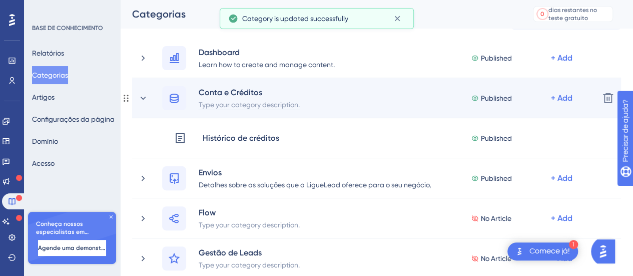
click at [258, 104] on div "Type your category description." at bounding box center [249, 104] width 102 height 12
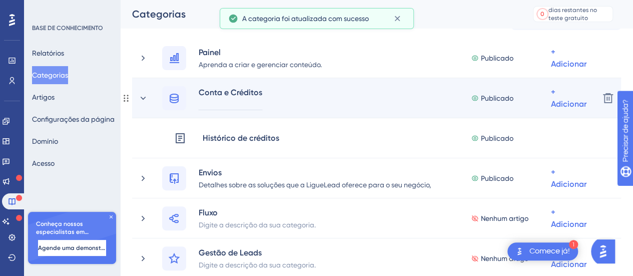
paste div
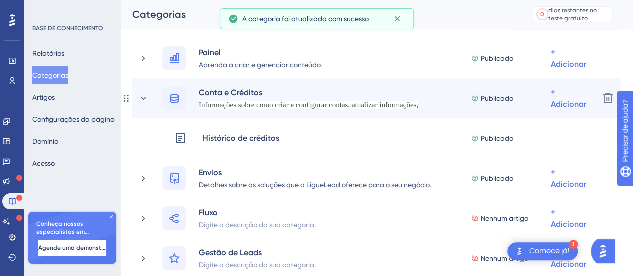
scroll to position [11, 0]
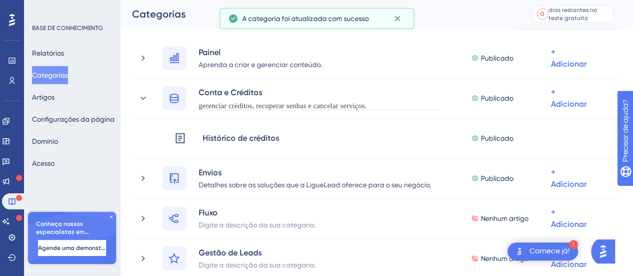
click at [465, 31] on div "Desempenho Usuários Noivado Widgets Opinião Atualizações de produtos Base de co…" at bounding box center [376, 234] width 513 height 496
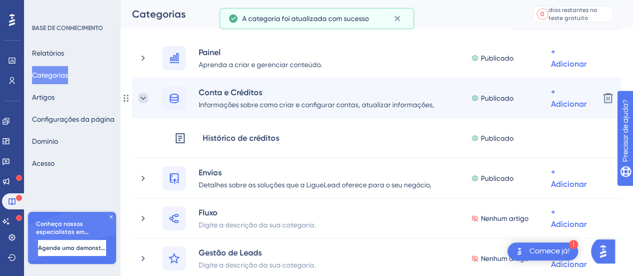
click at [144, 99] on icon at bounding box center [143, 98] width 10 height 10
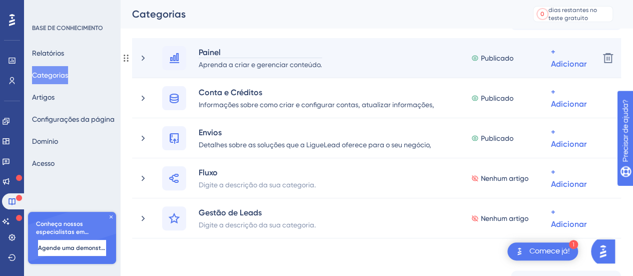
click at [213, 52] on font "Painel" at bounding box center [210, 53] width 22 height 10
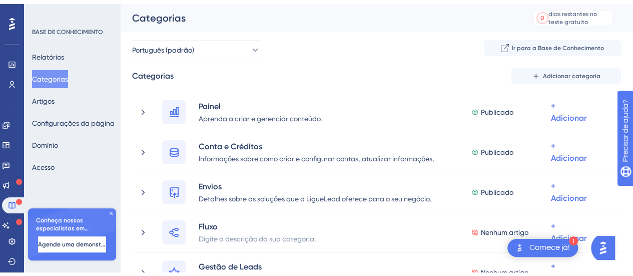
scroll to position [200, 0]
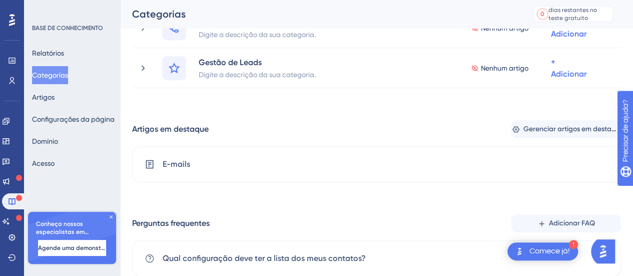
click at [523, 250] on img "Abra a lista de verificação Comece!, módulos restantes: 1" at bounding box center [519, 251] width 12 height 12
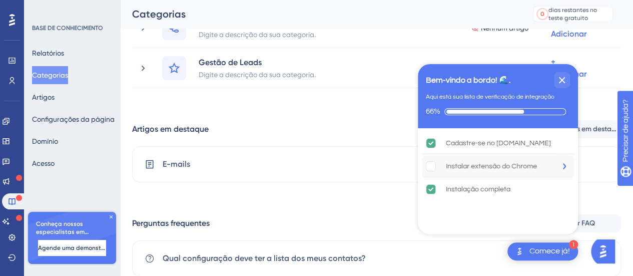
click at [531, 166] on font "Instalar extensão do Chrome" at bounding box center [491, 166] width 91 height 7
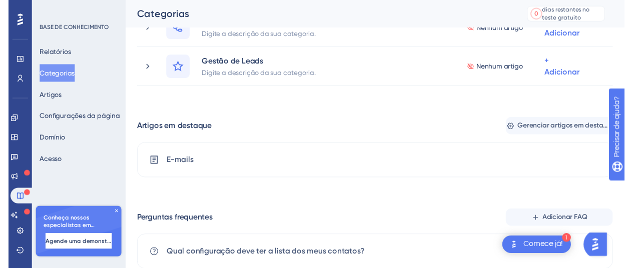
scroll to position [0, 0]
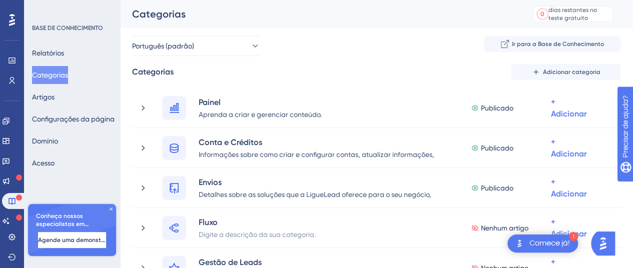
click at [553, 247] on font "Comece já!" at bounding box center [549, 243] width 41 height 8
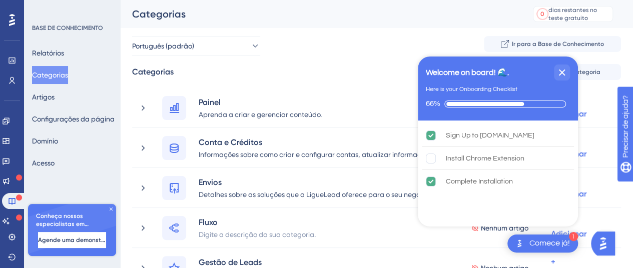
click at [553, 247] on font "Comece já!" at bounding box center [549, 243] width 41 height 8
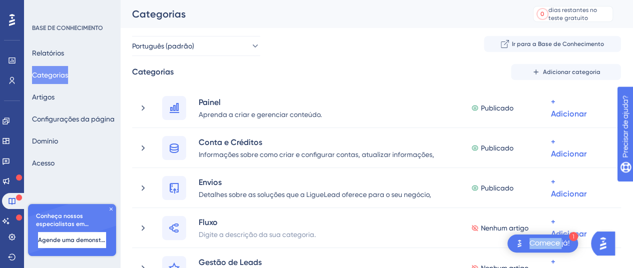
click at [551, 245] on font "Comece já!" at bounding box center [549, 243] width 41 height 8
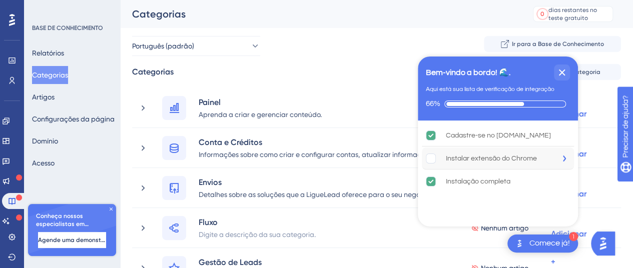
click at [430, 161] on rect "A instalação da extensão do Chrome está incompleta." at bounding box center [431, 159] width 10 height 10
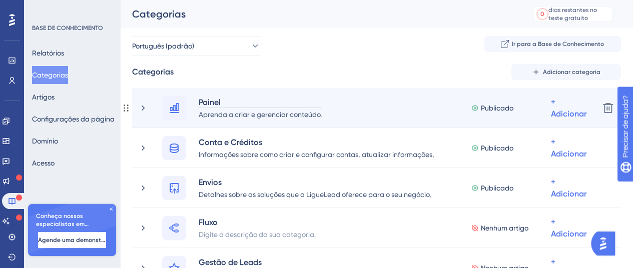
click at [201, 101] on font "Painel" at bounding box center [210, 103] width 22 height 10
click at [210, 106] on font "Painel" at bounding box center [210, 103] width 22 height 10
click at [203, 100] on font "Painel" at bounding box center [210, 103] width 22 height 10
